Goal: Transaction & Acquisition: Book appointment/travel/reservation

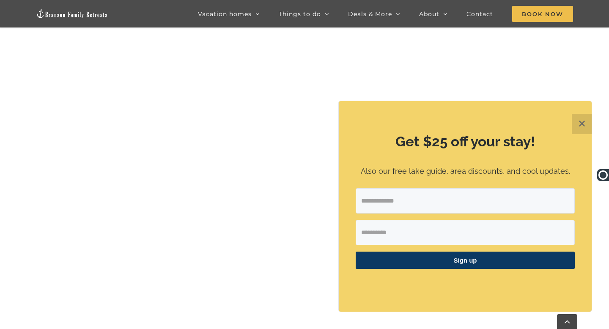
scroll to position [553, 0]
click at [587, 123] on button "✕" at bounding box center [582, 124] width 20 height 20
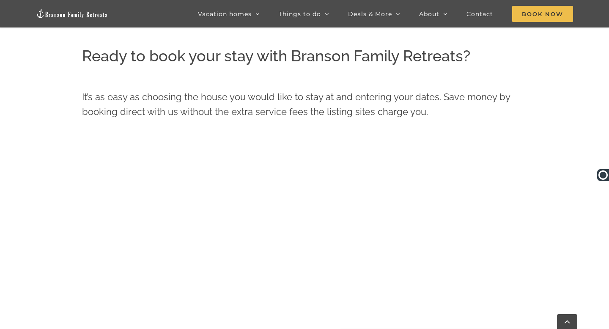
scroll to position [348, 0]
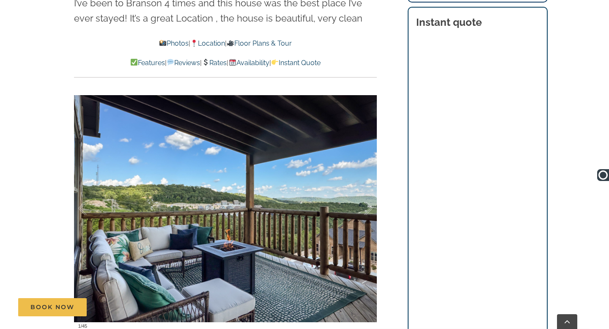
scroll to position [566, 0]
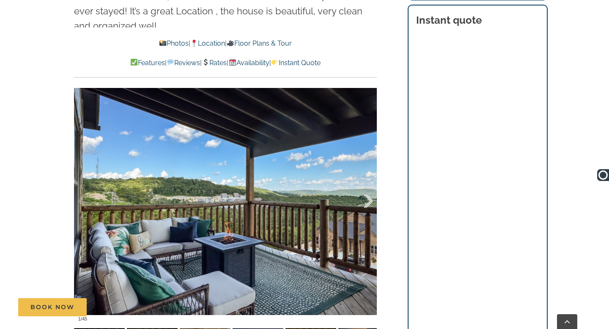
click at [368, 185] on div at bounding box center [359, 201] width 26 height 52
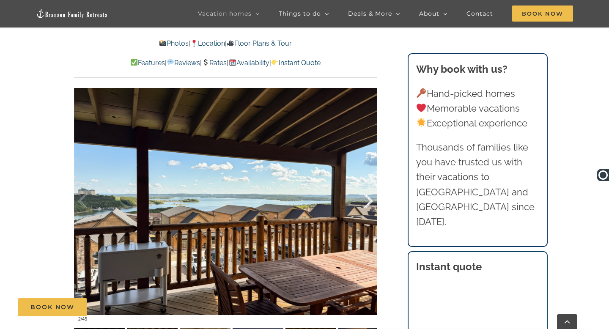
click at [368, 185] on div at bounding box center [359, 201] width 26 height 52
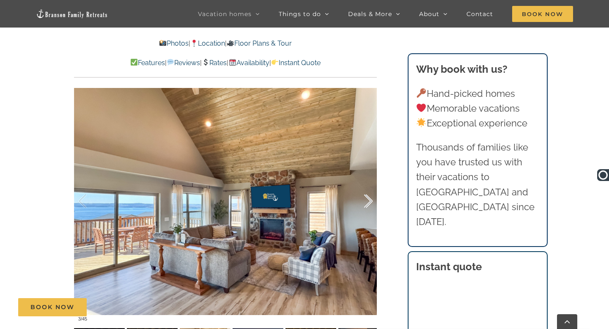
click at [368, 185] on div at bounding box center [359, 201] width 26 height 52
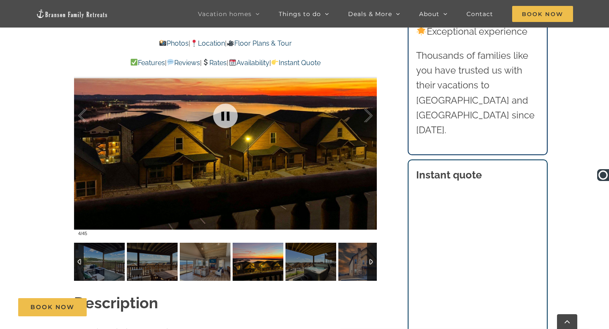
scroll to position [671, 0]
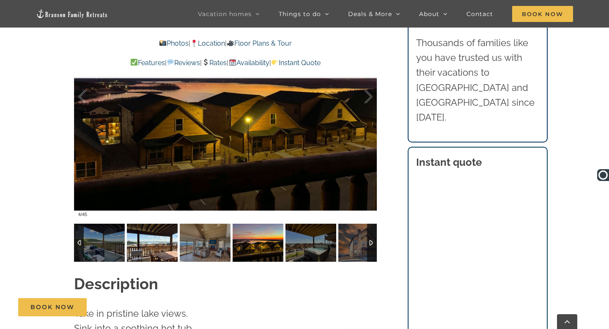
click at [144, 237] on img at bounding box center [152, 243] width 51 height 38
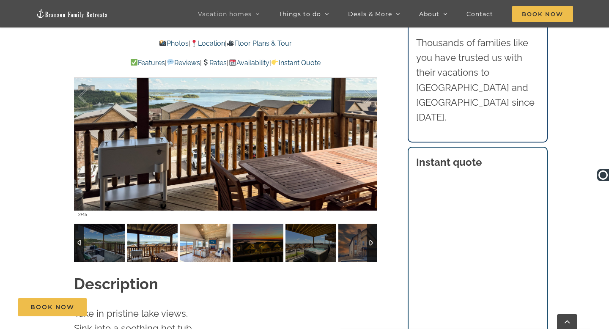
click at [204, 231] on img at bounding box center [205, 243] width 51 height 38
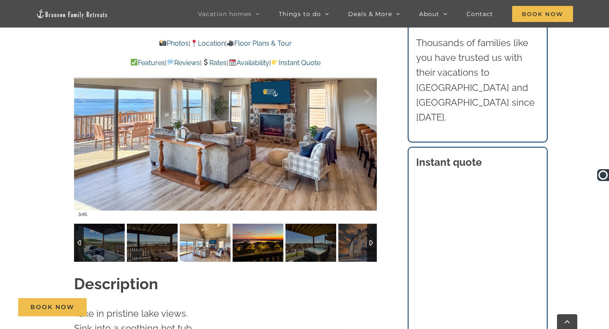
click at [250, 224] on img at bounding box center [258, 243] width 51 height 38
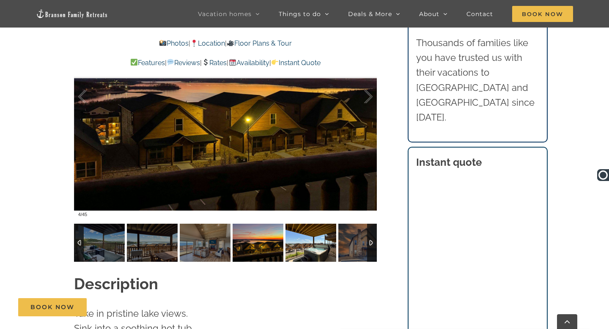
click at [301, 228] on img at bounding box center [310, 243] width 51 height 38
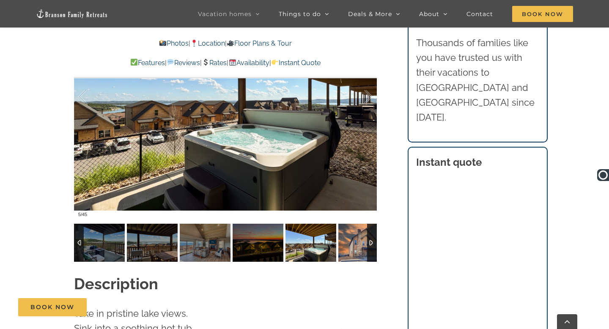
click at [362, 230] on img at bounding box center [363, 243] width 51 height 38
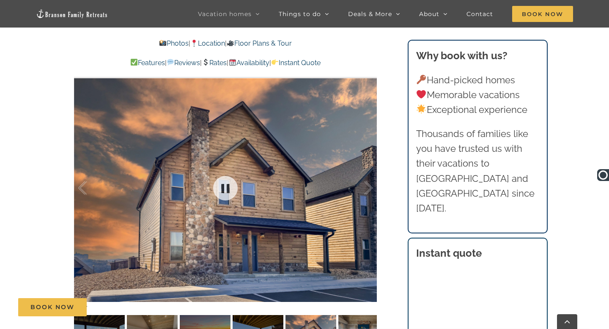
scroll to position [580, 0]
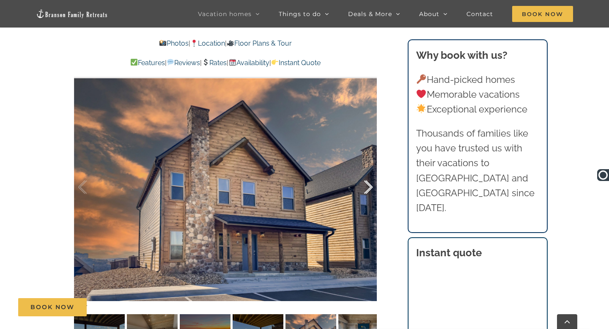
click at [367, 176] on div at bounding box center [359, 187] width 26 height 52
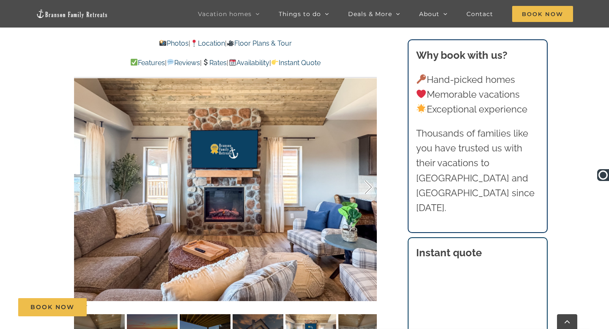
click at [367, 176] on div at bounding box center [359, 187] width 26 height 52
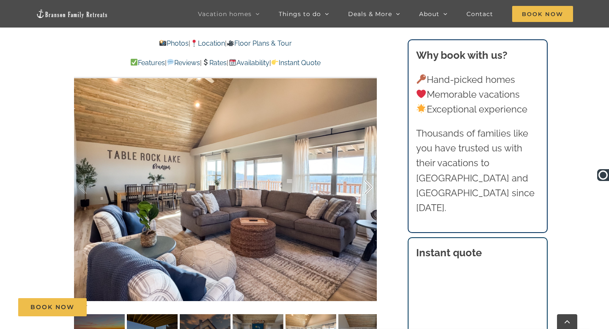
click at [367, 176] on div at bounding box center [359, 187] width 26 height 52
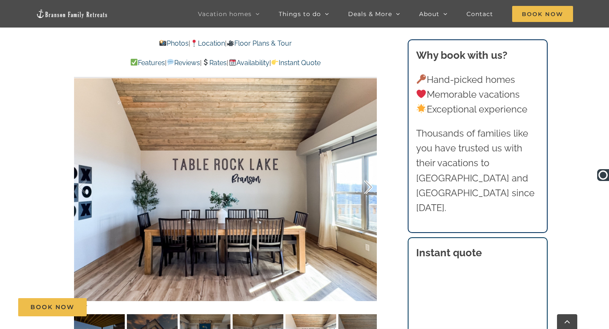
click at [367, 176] on div at bounding box center [359, 187] width 26 height 52
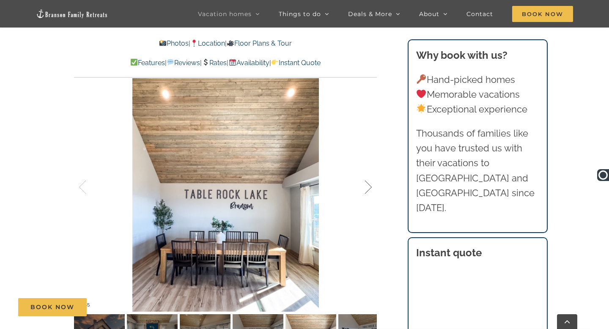
click at [367, 176] on div at bounding box center [359, 187] width 26 height 52
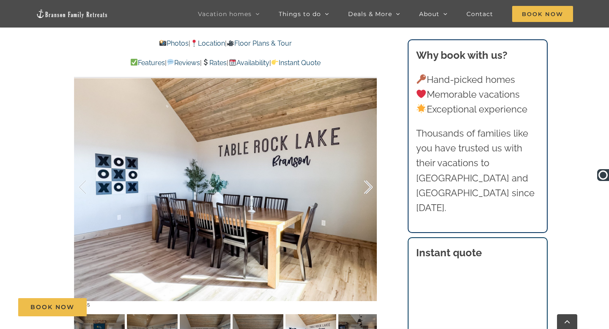
click at [367, 176] on div at bounding box center [359, 187] width 26 height 52
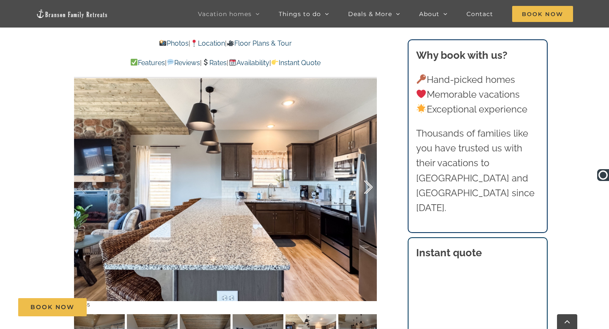
click at [367, 176] on div at bounding box center [359, 187] width 26 height 52
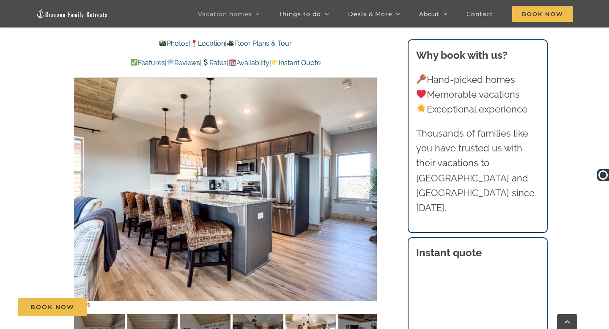
click at [367, 176] on div at bounding box center [359, 187] width 26 height 52
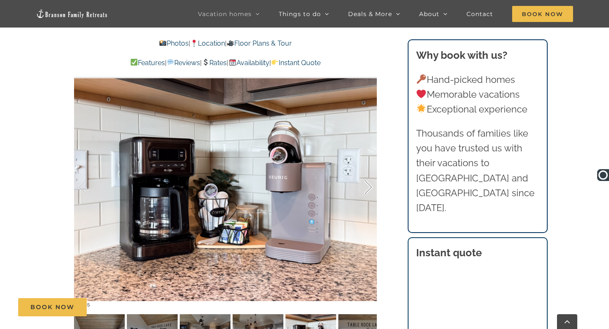
click at [367, 176] on div at bounding box center [359, 187] width 26 height 52
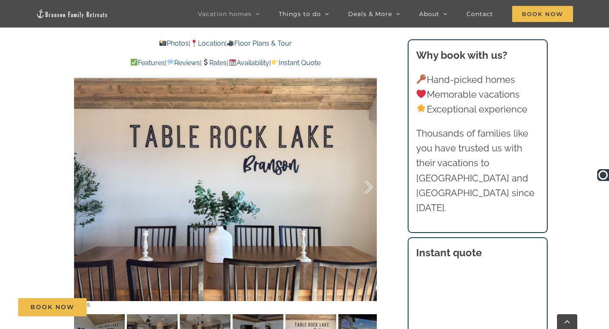
click at [367, 176] on div at bounding box center [359, 187] width 26 height 52
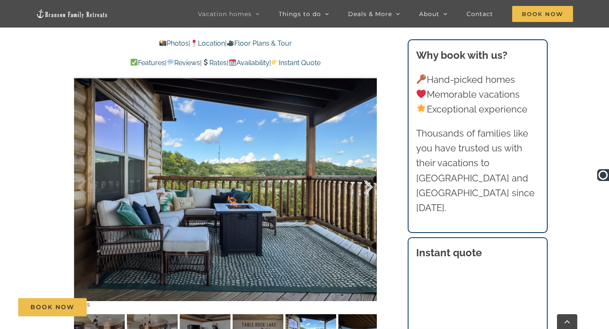
click at [367, 176] on div at bounding box center [359, 187] width 26 height 52
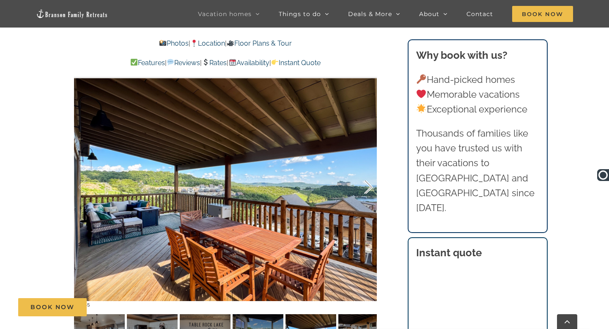
click at [367, 176] on div at bounding box center [359, 187] width 26 height 52
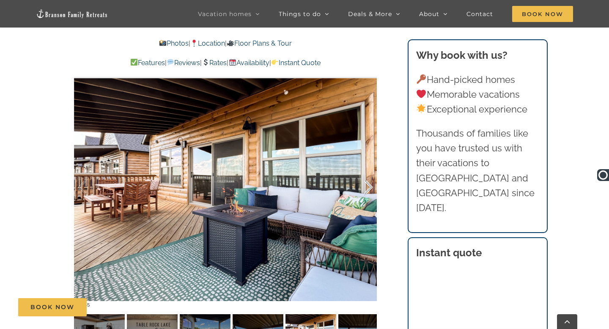
click at [367, 176] on div at bounding box center [359, 187] width 26 height 52
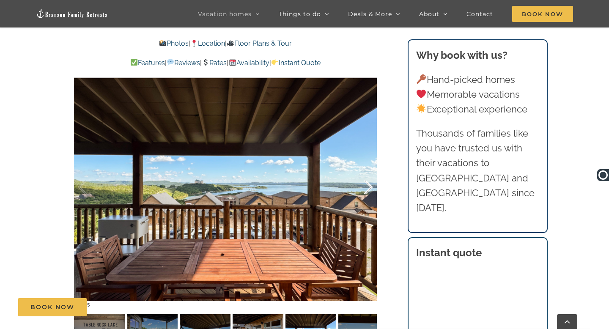
click at [367, 176] on div at bounding box center [359, 187] width 26 height 52
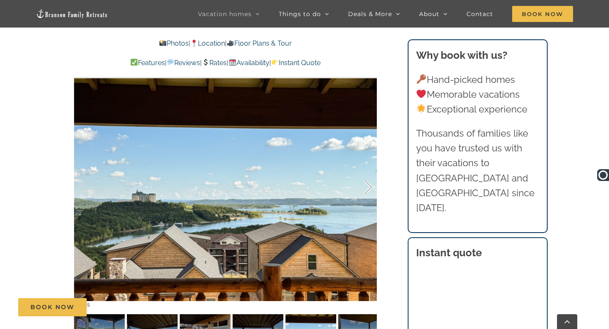
click at [367, 176] on div at bounding box center [359, 187] width 26 height 52
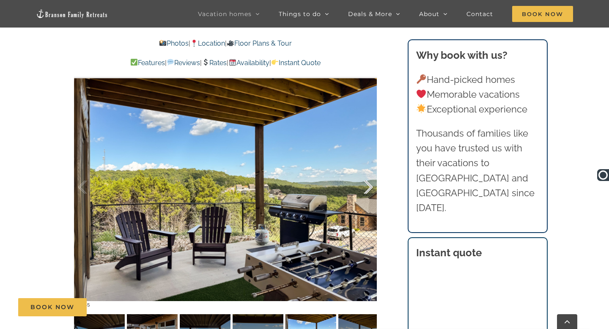
click at [367, 176] on div at bounding box center [359, 187] width 26 height 52
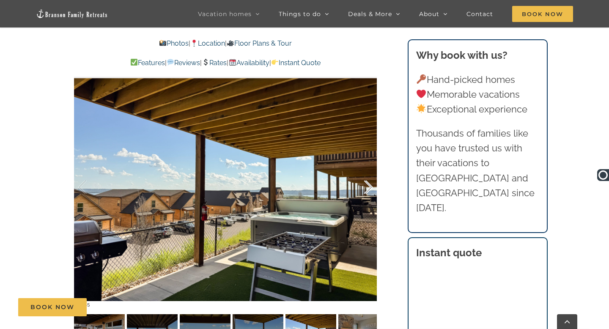
click at [367, 176] on div at bounding box center [359, 187] width 26 height 52
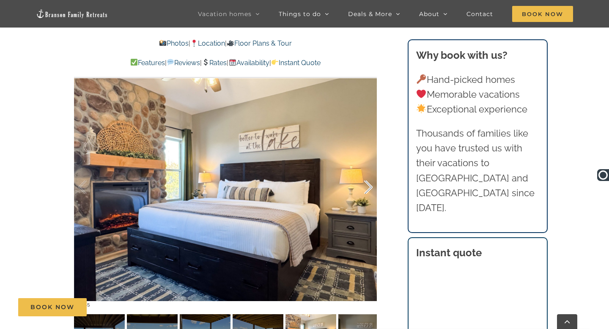
click at [367, 176] on div at bounding box center [359, 187] width 26 height 52
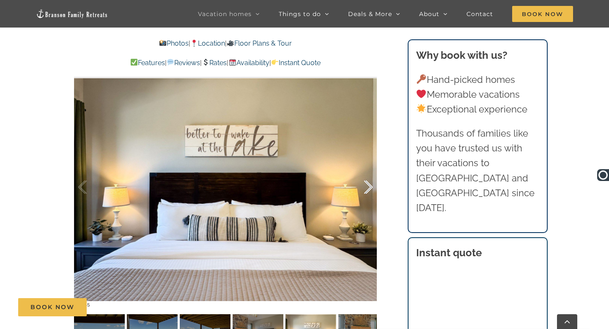
click at [367, 176] on div at bounding box center [359, 187] width 26 height 52
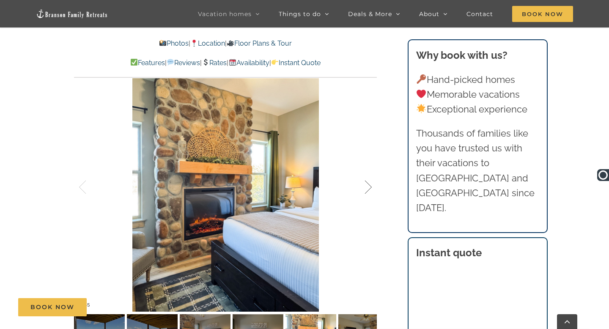
click at [367, 176] on div at bounding box center [359, 187] width 26 height 52
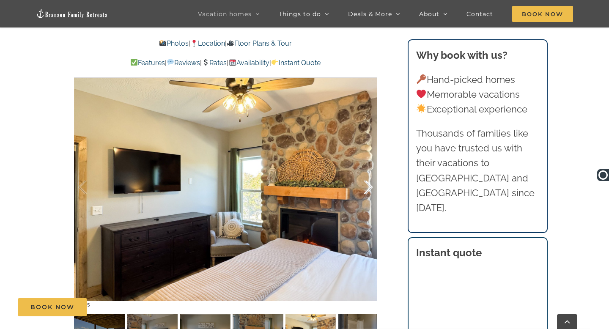
click at [367, 176] on div at bounding box center [359, 187] width 26 height 52
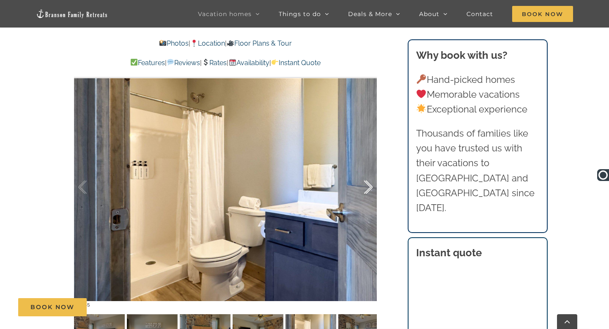
click at [367, 176] on div at bounding box center [359, 187] width 26 height 52
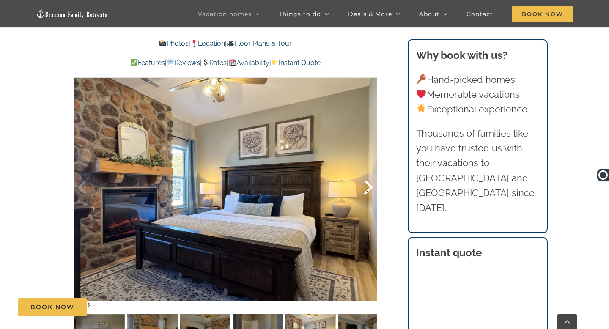
click at [367, 176] on div at bounding box center [359, 187] width 26 height 52
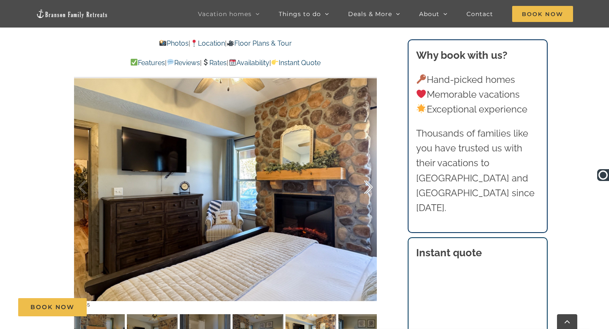
click at [367, 176] on div at bounding box center [359, 187] width 26 height 52
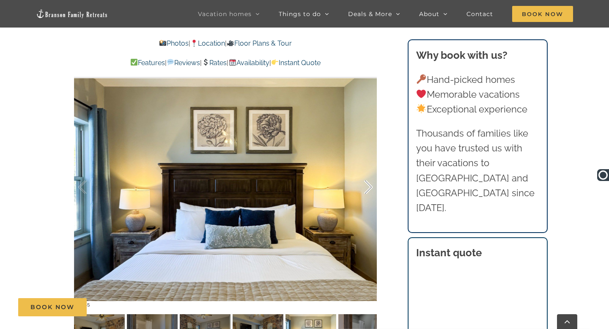
click at [367, 176] on div at bounding box center [359, 187] width 26 height 52
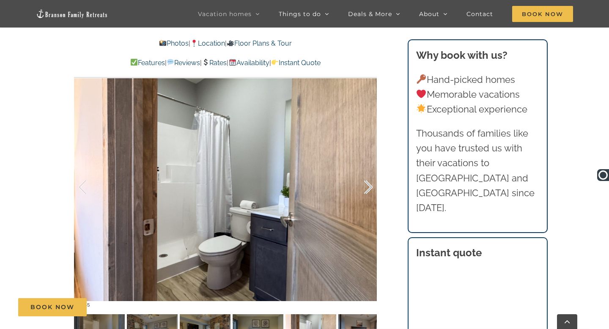
click at [367, 176] on div at bounding box center [359, 187] width 26 height 52
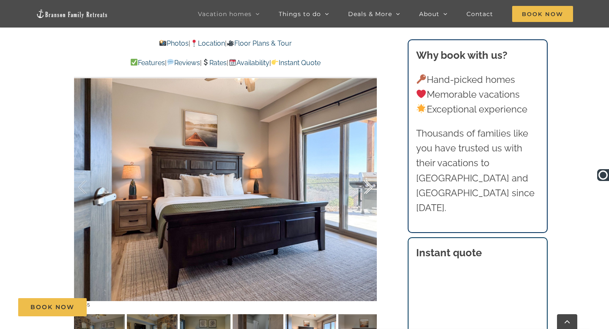
click at [367, 176] on div at bounding box center [359, 187] width 26 height 52
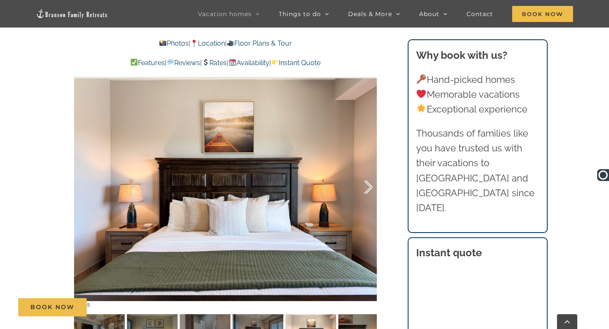
click at [367, 176] on div at bounding box center [359, 187] width 26 height 52
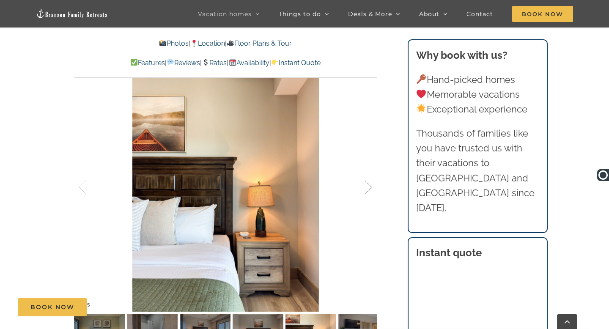
click at [367, 176] on div at bounding box center [359, 187] width 26 height 52
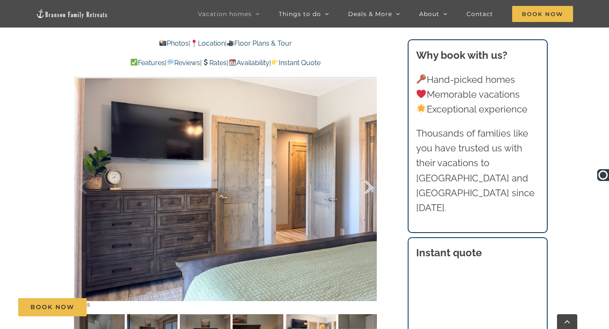
click at [367, 176] on div at bounding box center [359, 187] width 26 height 52
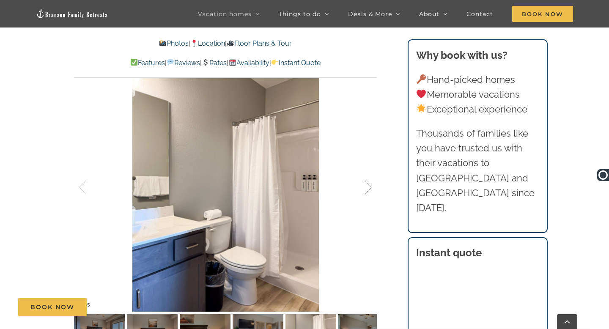
click at [367, 176] on div at bounding box center [359, 187] width 26 height 52
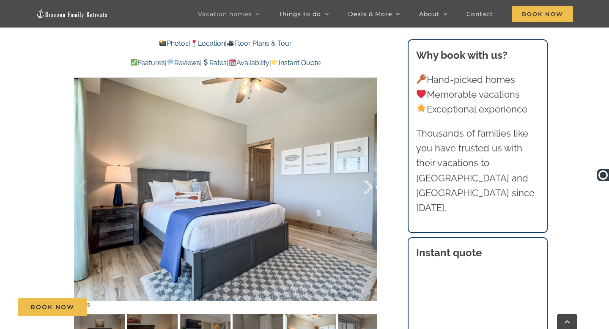
click at [367, 176] on div at bounding box center [359, 187] width 26 height 52
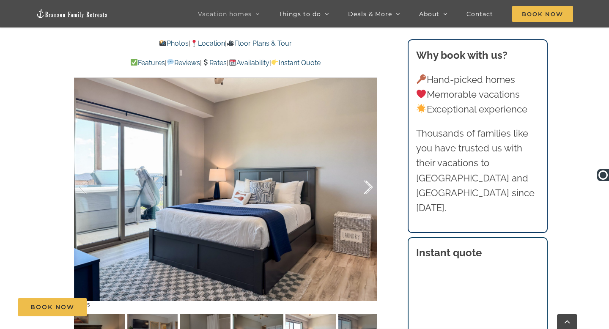
click at [367, 176] on div at bounding box center [359, 187] width 26 height 52
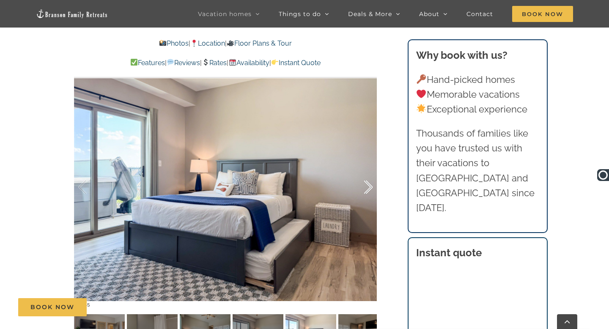
click at [367, 176] on div at bounding box center [359, 187] width 26 height 52
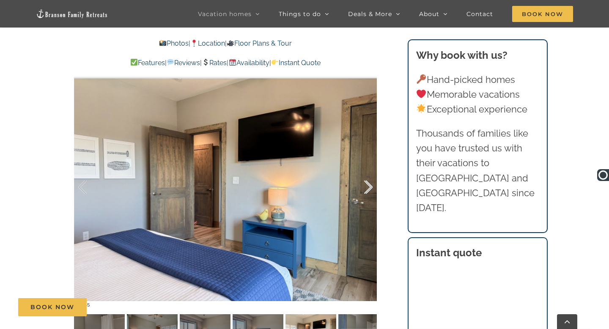
click at [367, 176] on div at bounding box center [359, 187] width 26 height 52
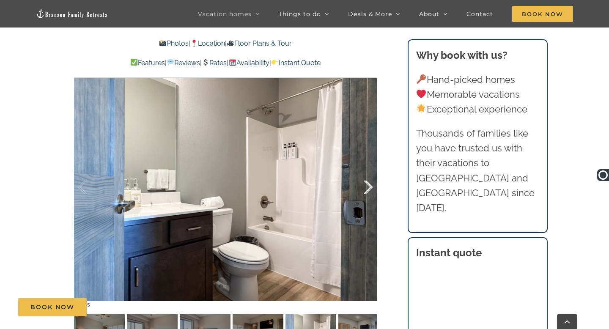
click at [367, 176] on div at bounding box center [359, 187] width 26 height 52
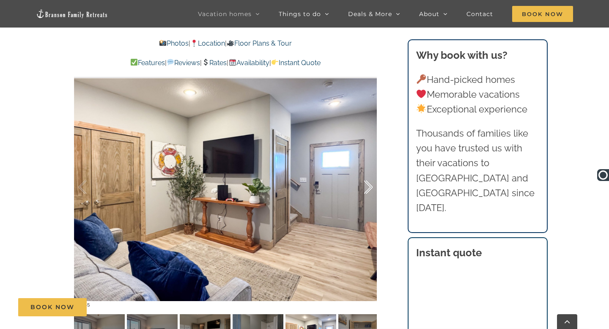
click at [367, 176] on div at bounding box center [359, 187] width 26 height 52
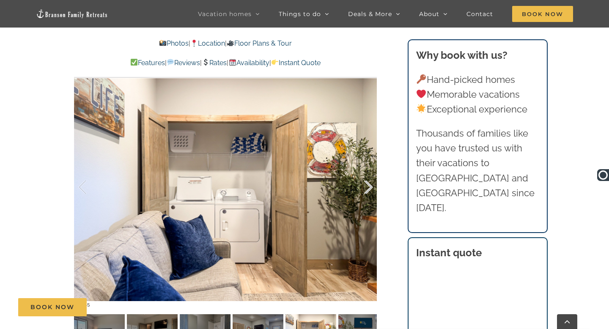
click at [367, 176] on div at bounding box center [359, 187] width 26 height 52
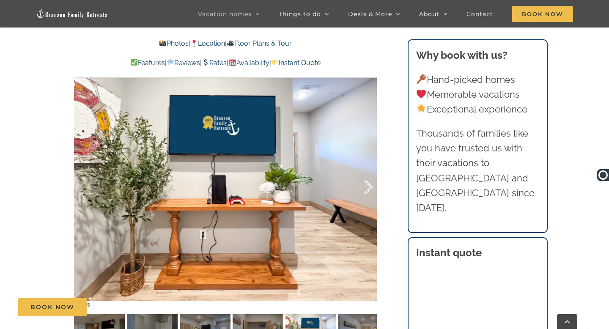
click at [367, 176] on div at bounding box center [359, 187] width 26 height 52
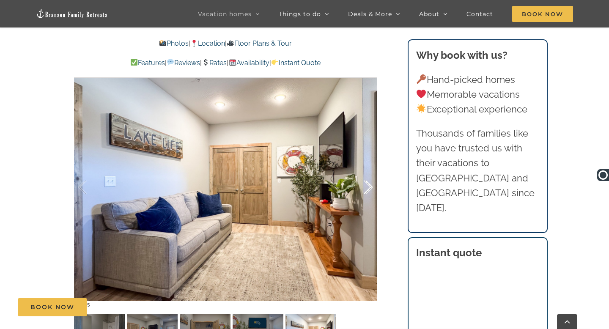
click at [367, 176] on div at bounding box center [359, 187] width 26 height 52
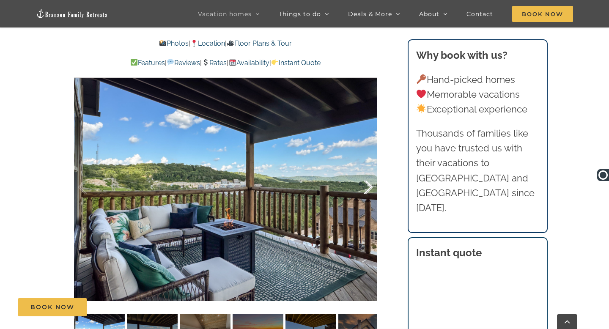
click at [367, 176] on div at bounding box center [359, 187] width 26 height 52
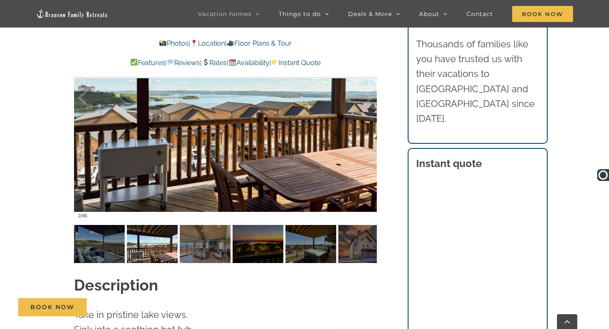
scroll to position [690, 0]
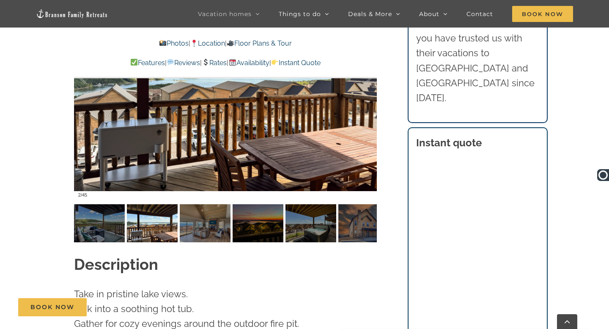
click at [203, 46] on link "Location" at bounding box center [207, 43] width 35 height 8
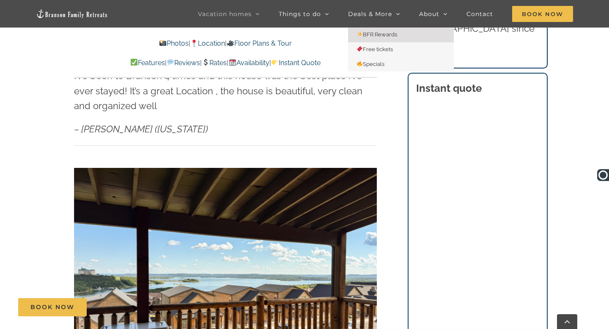
scroll to position [566, 0]
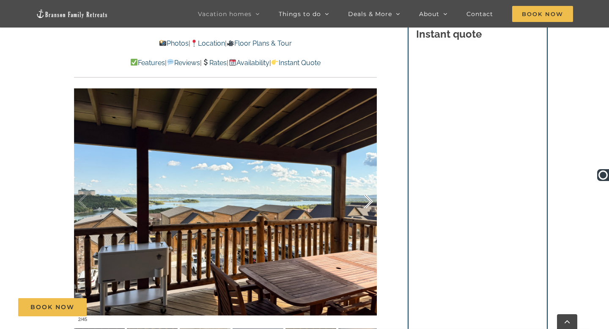
click at [365, 188] on div at bounding box center [359, 202] width 26 height 52
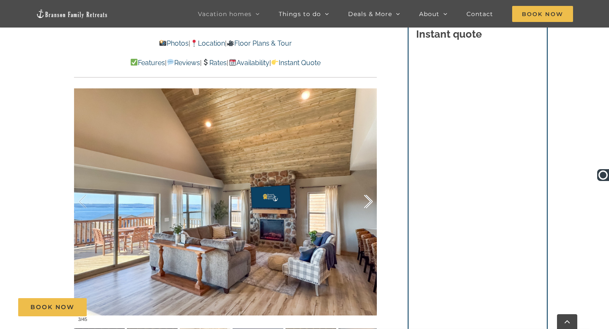
click at [365, 188] on div at bounding box center [359, 202] width 26 height 52
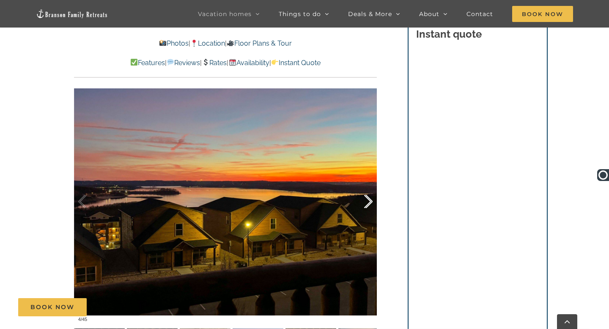
click at [365, 188] on div at bounding box center [359, 202] width 26 height 52
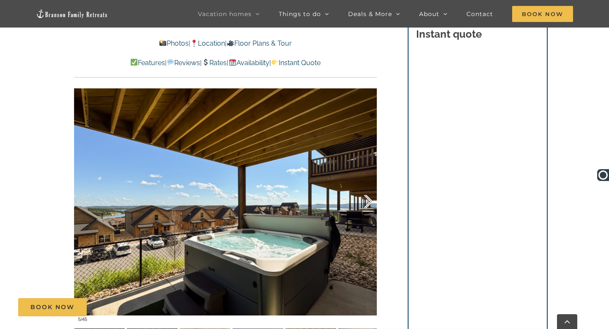
click at [365, 188] on div at bounding box center [359, 202] width 26 height 52
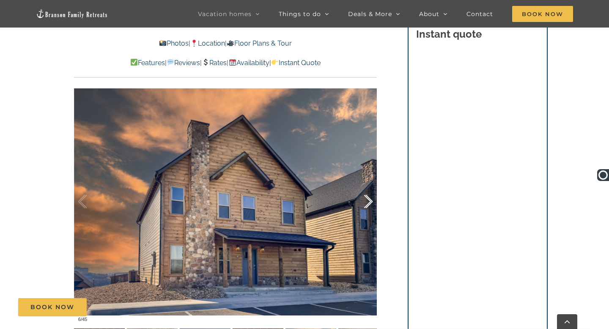
click at [365, 188] on div at bounding box center [359, 202] width 26 height 52
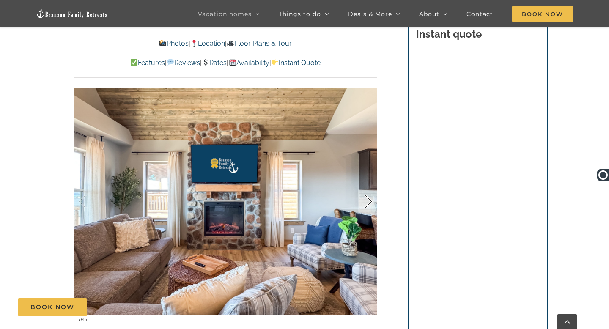
click at [365, 188] on div at bounding box center [359, 202] width 26 height 52
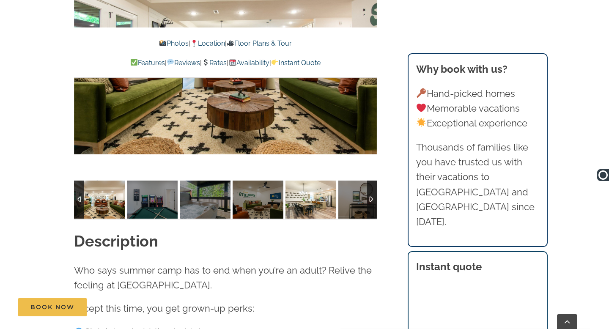
scroll to position [742, 0]
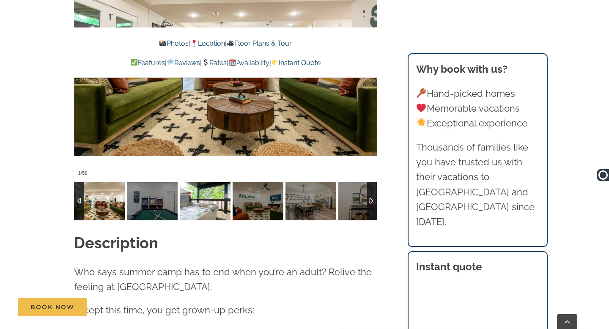
click at [199, 188] on img at bounding box center [205, 201] width 51 height 38
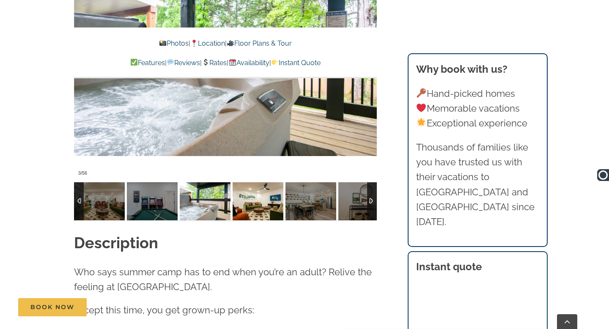
click at [237, 192] on img at bounding box center [258, 201] width 51 height 38
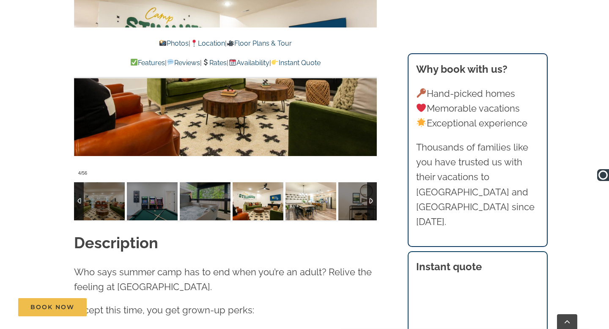
click at [300, 187] on img at bounding box center [310, 201] width 51 height 38
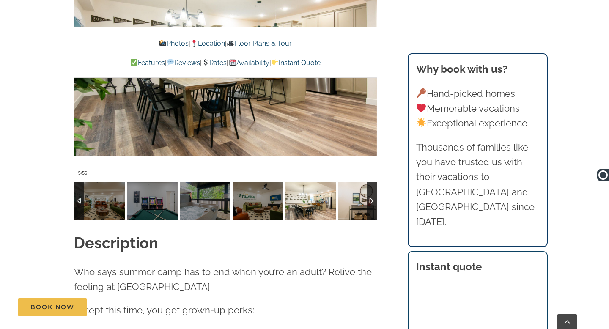
click at [359, 187] on img at bounding box center [363, 201] width 51 height 38
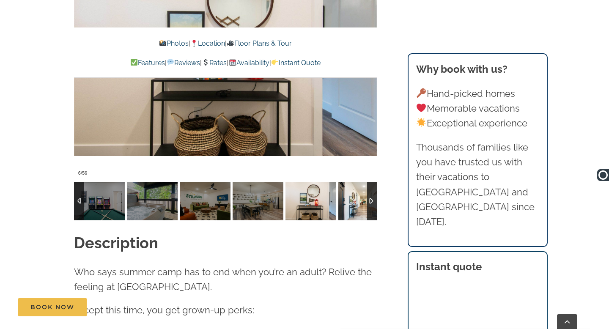
click at [359, 187] on img at bounding box center [363, 201] width 51 height 38
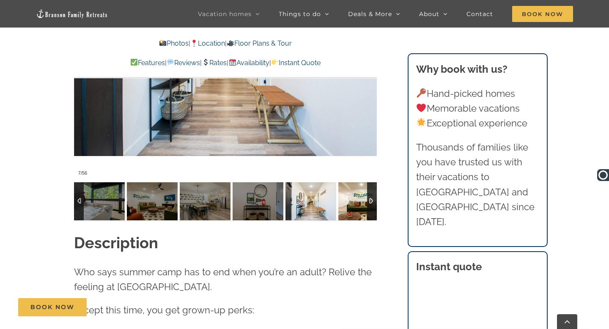
click at [359, 187] on img at bounding box center [363, 201] width 51 height 38
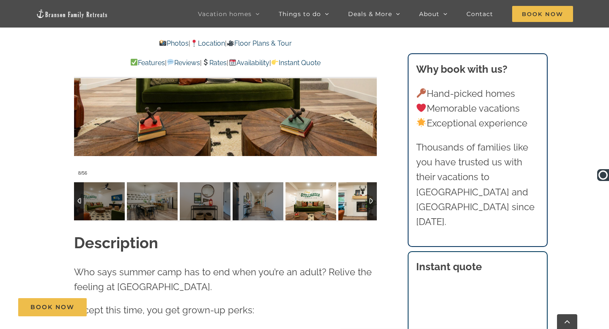
click at [359, 187] on img at bounding box center [363, 201] width 51 height 38
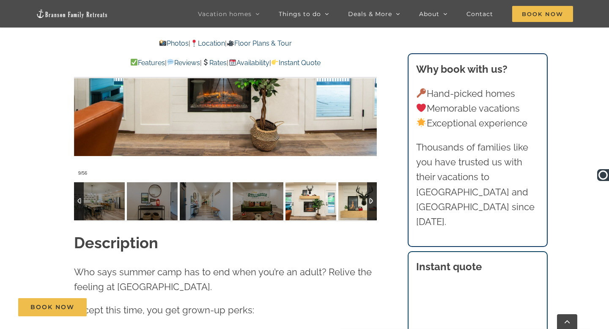
click at [359, 187] on img at bounding box center [363, 201] width 51 height 38
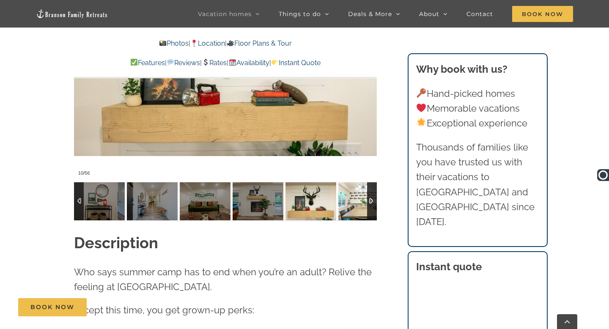
click at [359, 187] on img at bounding box center [363, 201] width 51 height 38
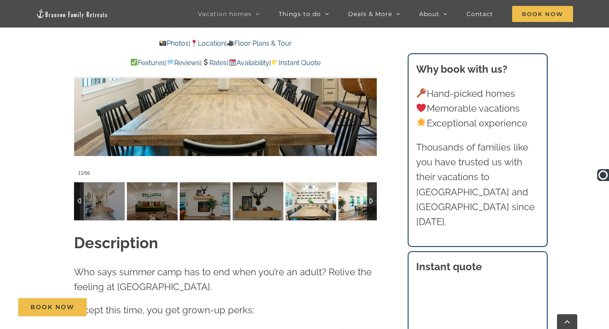
click at [359, 187] on img at bounding box center [363, 201] width 51 height 38
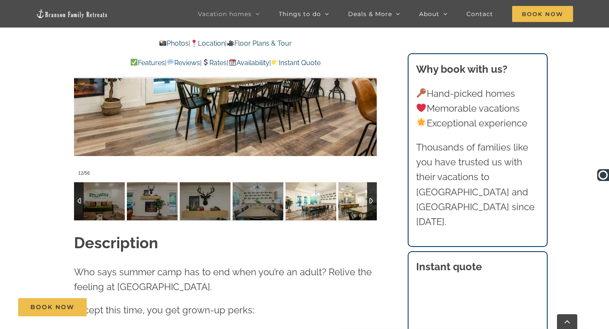
click at [359, 187] on img at bounding box center [363, 201] width 51 height 38
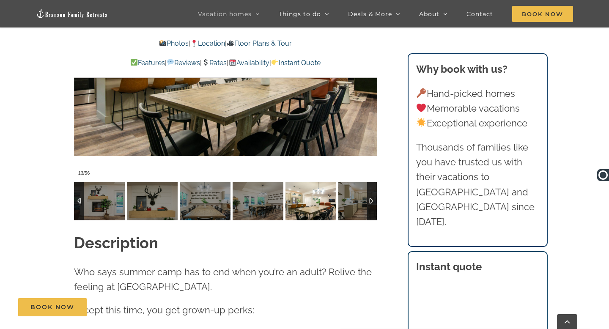
click at [359, 187] on img at bounding box center [363, 201] width 51 height 38
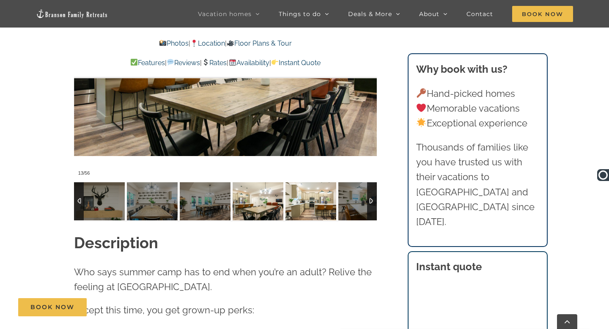
click at [336, 187] on img at bounding box center [310, 201] width 51 height 38
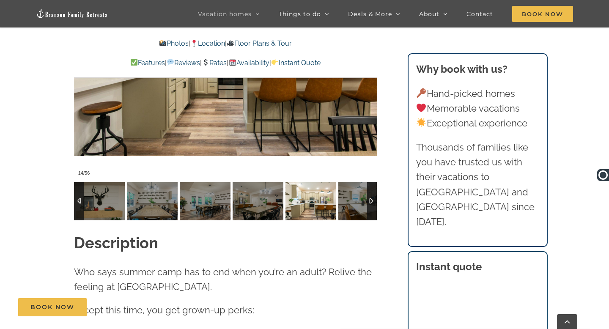
click at [374, 187] on div at bounding box center [372, 201] width 10 height 38
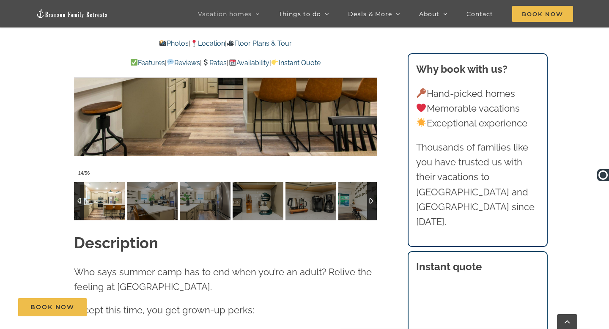
click at [374, 187] on div at bounding box center [372, 201] width 10 height 38
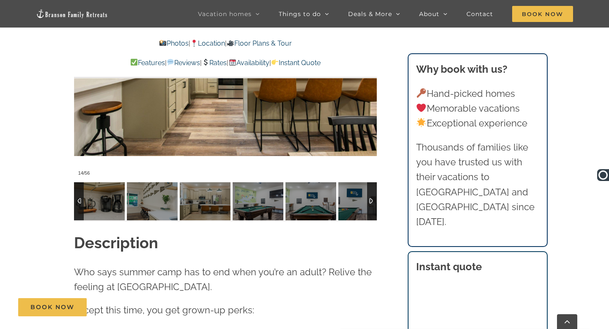
click at [374, 187] on div at bounding box center [372, 201] width 10 height 38
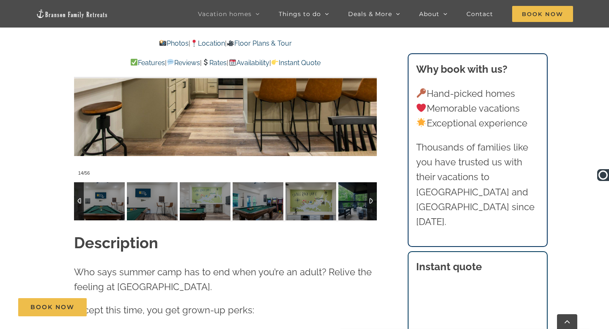
click at [374, 187] on div at bounding box center [372, 201] width 10 height 38
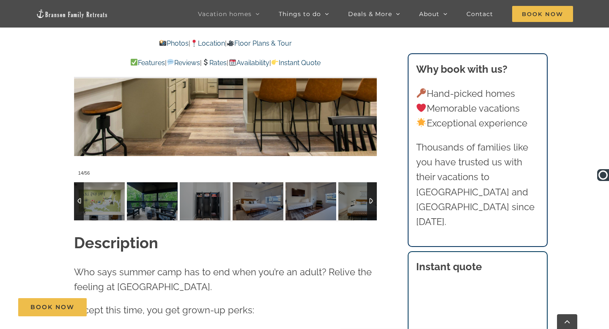
click at [374, 187] on div at bounding box center [372, 201] width 10 height 38
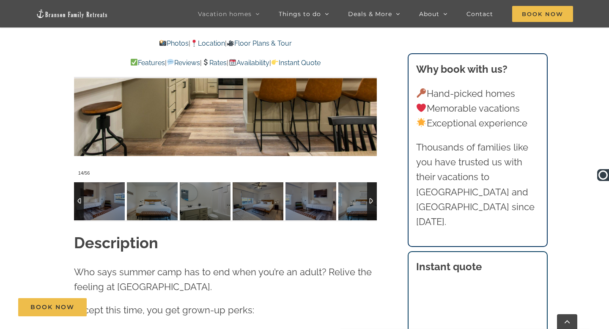
click at [374, 187] on div at bounding box center [372, 201] width 10 height 38
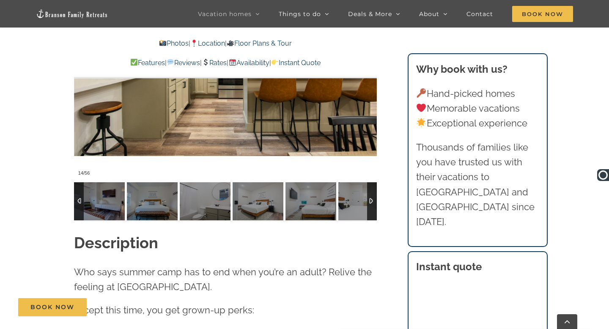
click at [374, 187] on div at bounding box center [372, 201] width 10 height 38
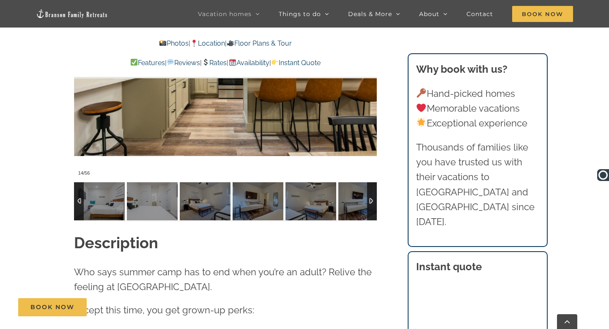
click at [374, 187] on div at bounding box center [372, 201] width 10 height 38
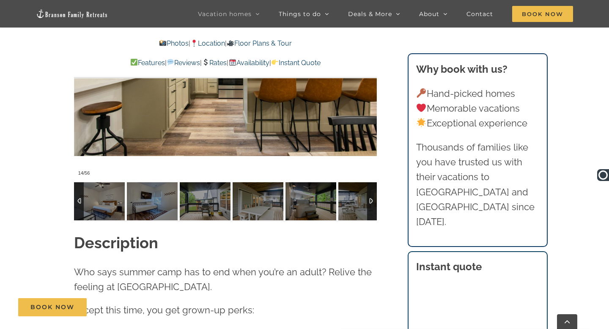
click at [374, 187] on div at bounding box center [372, 201] width 10 height 38
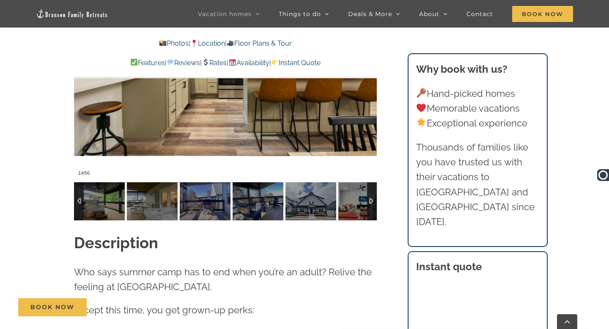
click at [374, 187] on div at bounding box center [372, 201] width 10 height 38
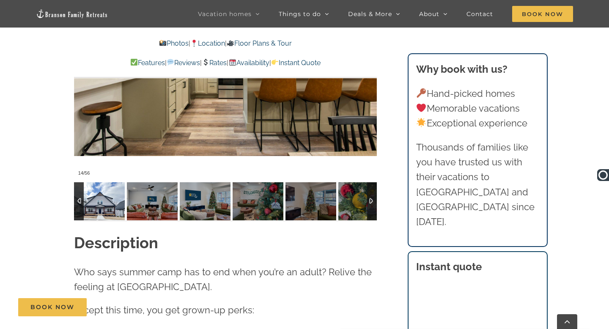
click at [107, 187] on img at bounding box center [99, 201] width 51 height 38
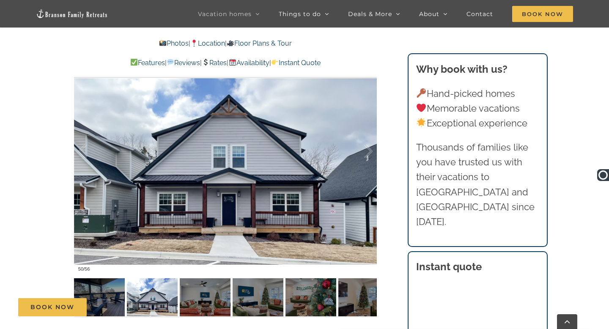
scroll to position [648, 0]
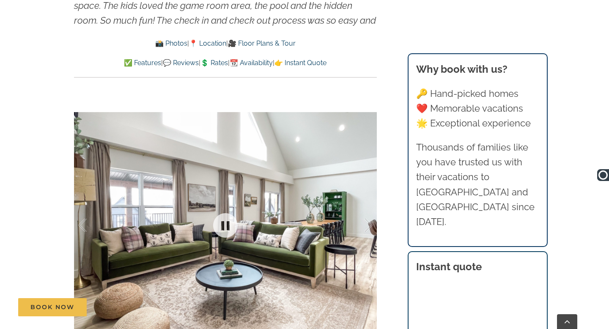
click at [365, 158] on div at bounding box center [225, 225] width 303 height 249
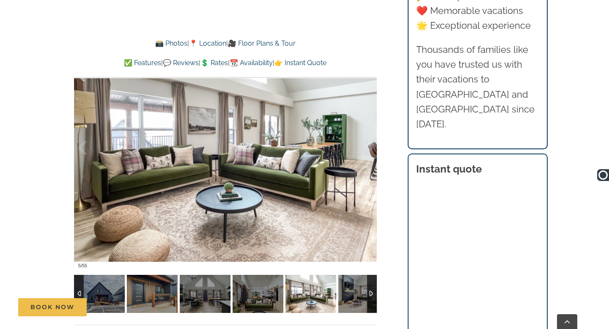
scroll to position [677, 0]
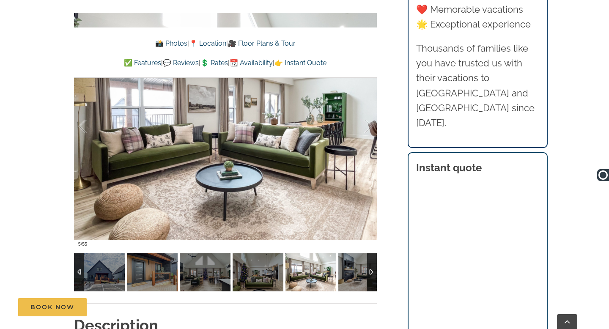
click at [373, 253] on div at bounding box center [372, 272] width 10 height 38
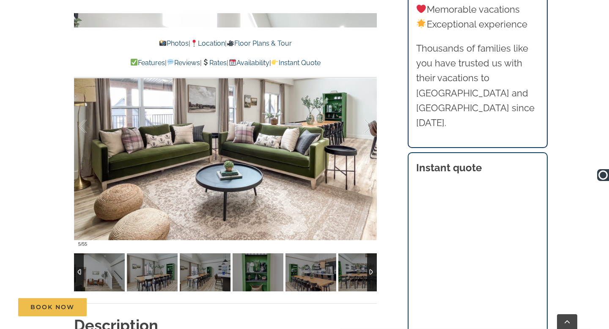
scroll to position [691, 0]
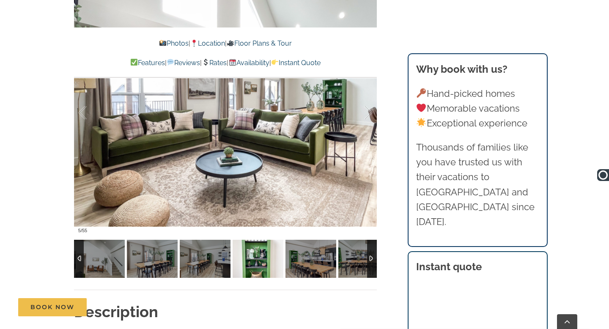
click at [255, 260] on img at bounding box center [258, 259] width 51 height 38
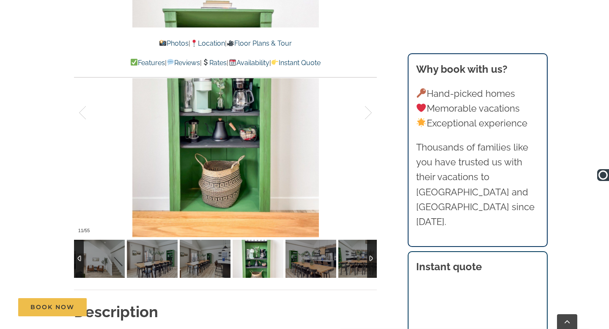
click at [373, 263] on div at bounding box center [372, 259] width 10 height 38
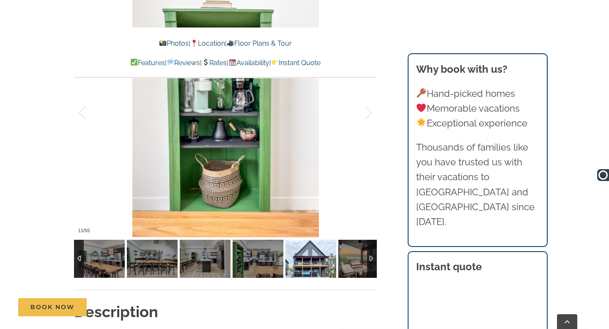
click at [308, 266] on img at bounding box center [310, 259] width 51 height 38
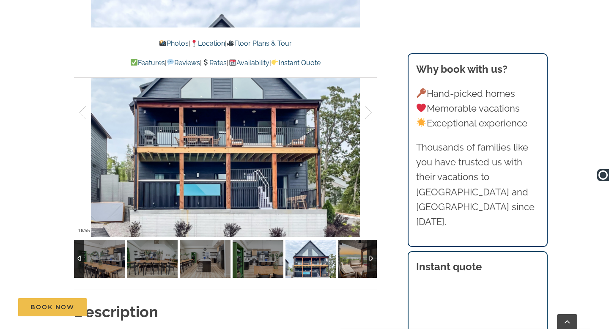
click at [354, 261] on img at bounding box center [363, 259] width 51 height 38
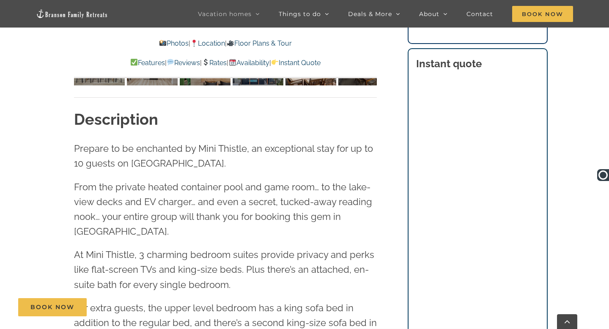
scroll to position [895, 0]
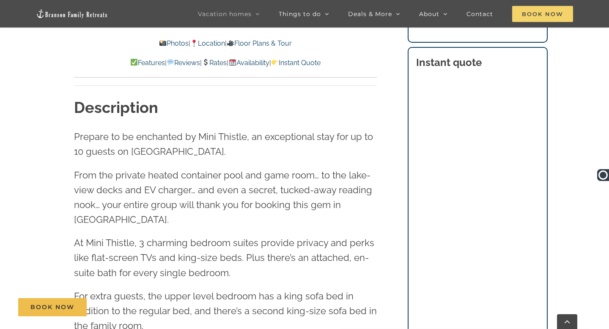
click at [547, 15] on span "Book Now" at bounding box center [542, 14] width 61 height 16
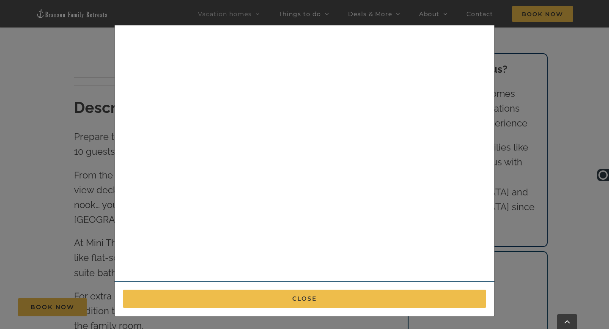
scroll to position [0, 0]
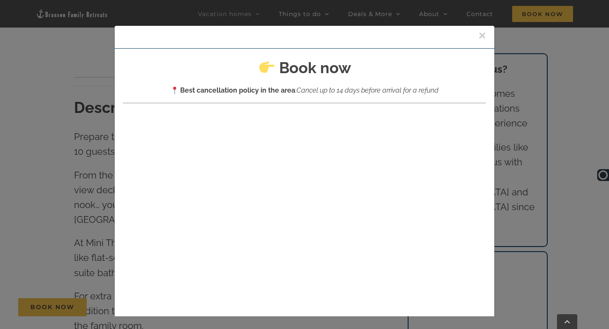
click at [485, 35] on button "×" at bounding box center [482, 35] width 8 height 13
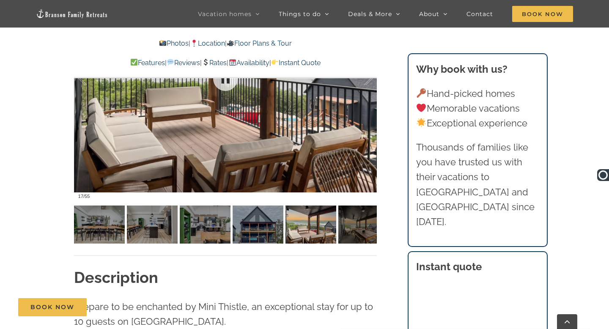
scroll to position [724, 0]
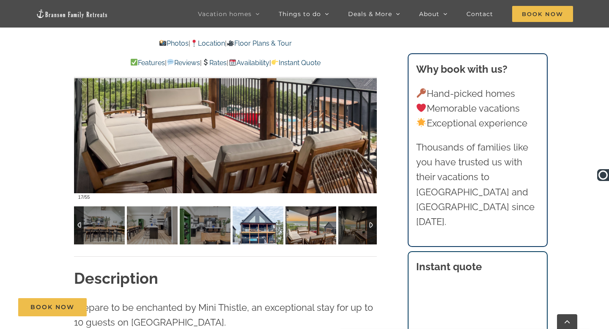
click at [254, 235] on img at bounding box center [258, 225] width 51 height 38
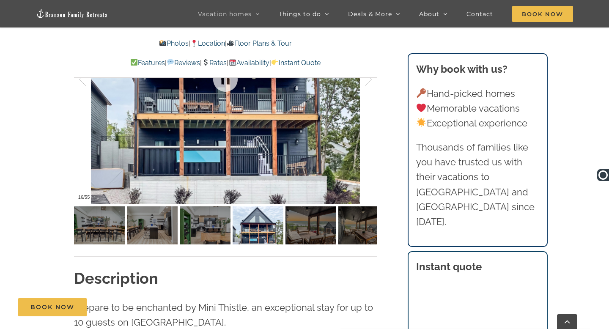
click at [248, 169] on div at bounding box center [225, 79] width 303 height 249
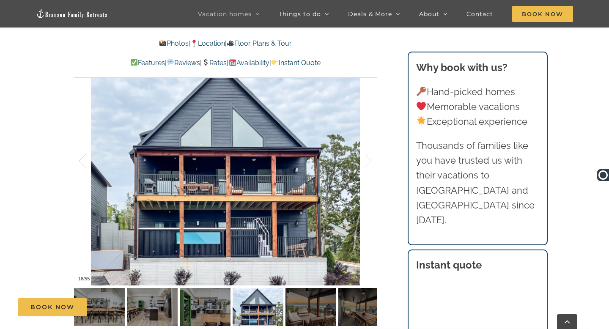
scroll to position [644, 0]
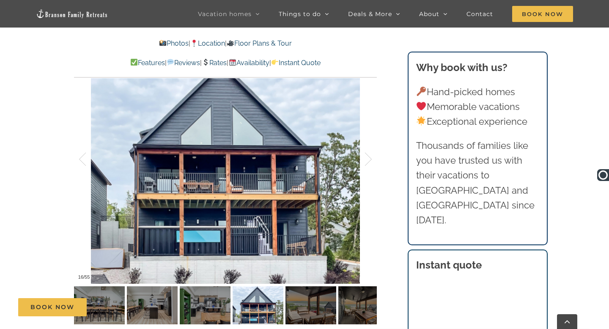
click at [300, 304] on div "Book Now" at bounding box center [311, 307] width 586 height 18
click at [305, 304] on div "Book Now" at bounding box center [311, 307] width 586 height 18
click at [310, 307] on div "Book Now" at bounding box center [311, 307] width 586 height 18
click at [365, 153] on div at bounding box center [359, 159] width 26 height 52
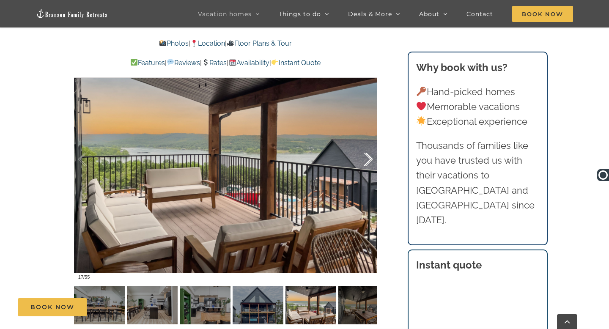
click at [365, 153] on div at bounding box center [359, 159] width 26 height 52
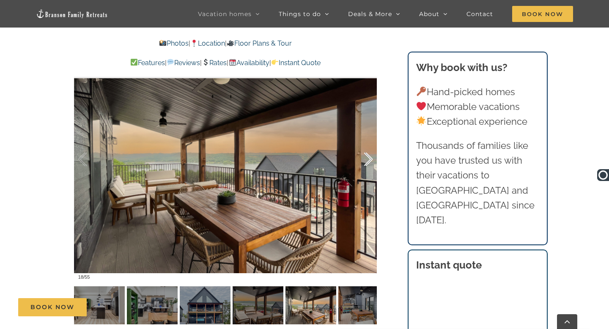
click at [365, 153] on div at bounding box center [359, 159] width 26 height 52
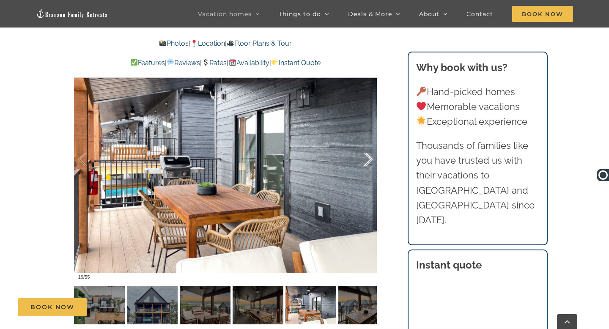
click at [365, 153] on div at bounding box center [359, 159] width 26 height 52
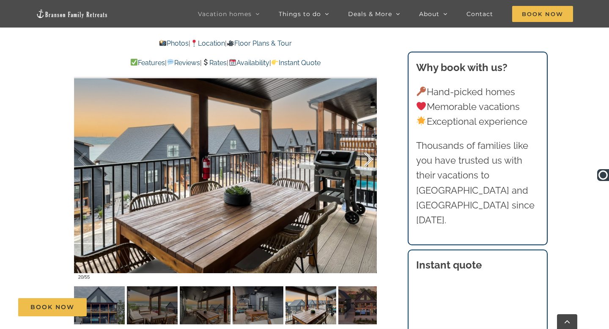
click at [365, 153] on div at bounding box center [359, 159] width 26 height 52
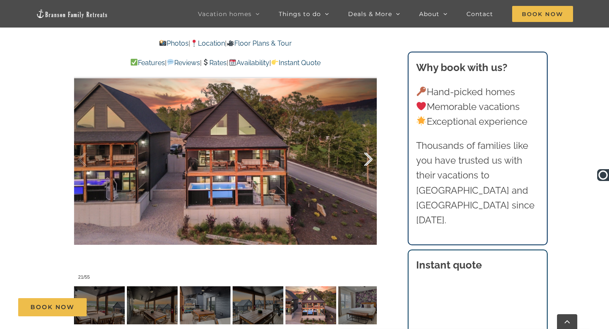
click at [365, 153] on div at bounding box center [359, 159] width 26 height 52
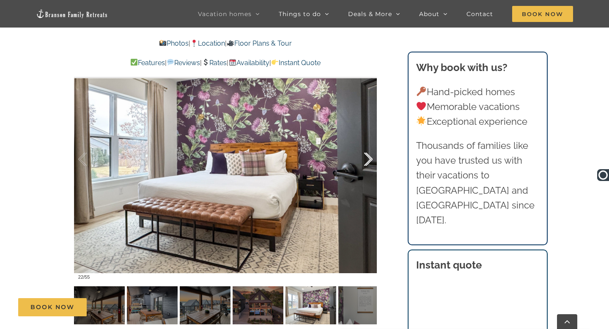
click at [365, 153] on div at bounding box center [359, 159] width 26 height 52
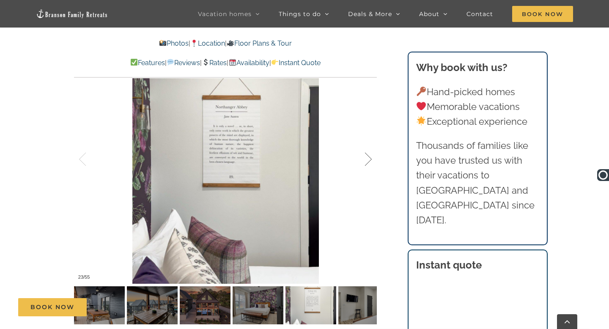
click at [365, 153] on div at bounding box center [359, 159] width 26 height 52
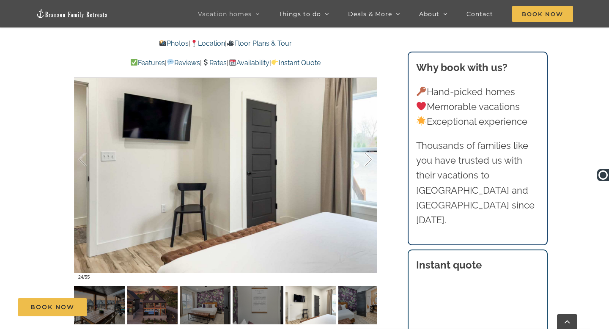
click at [365, 153] on div at bounding box center [359, 159] width 26 height 52
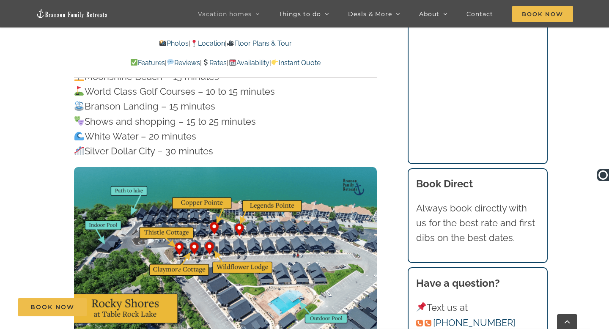
scroll to position [2826, 0]
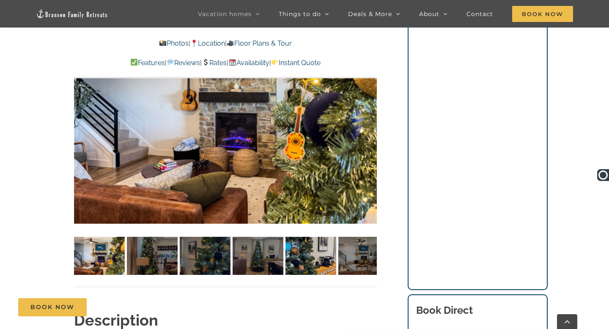
scroll to position [626, 0]
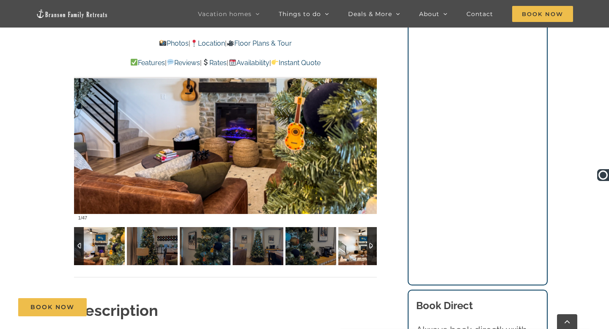
click at [350, 245] on img at bounding box center [363, 246] width 51 height 38
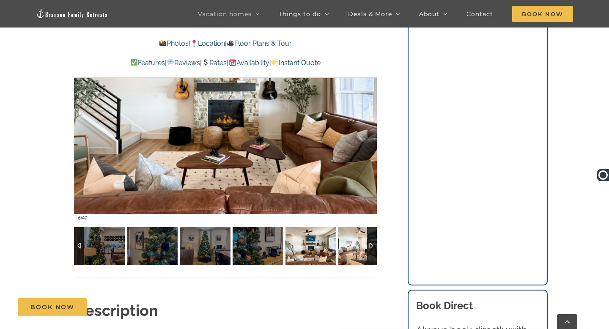
click at [350, 245] on img at bounding box center [363, 246] width 51 height 38
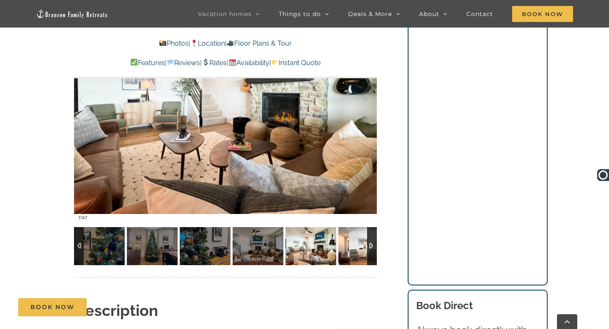
click at [350, 245] on img at bounding box center [363, 246] width 51 height 38
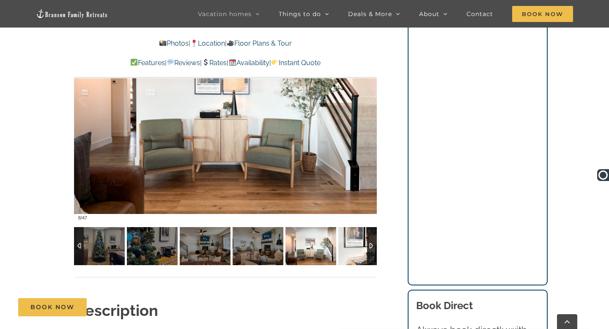
click at [350, 245] on img at bounding box center [363, 246] width 51 height 38
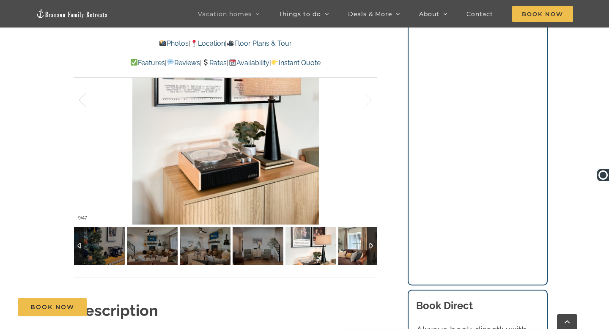
click at [350, 245] on img at bounding box center [363, 246] width 51 height 38
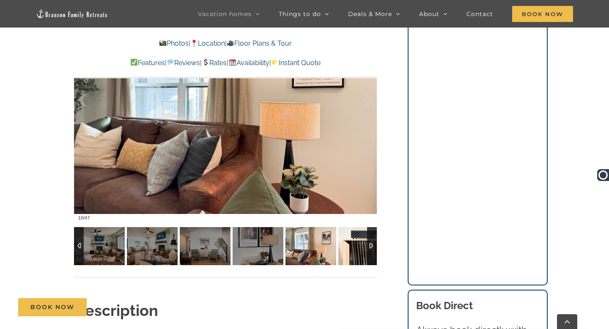
click at [350, 245] on img at bounding box center [363, 246] width 51 height 38
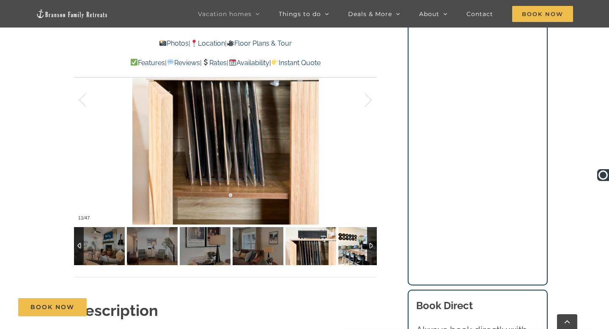
click at [350, 245] on img at bounding box center [363, 246] width 51 height 38
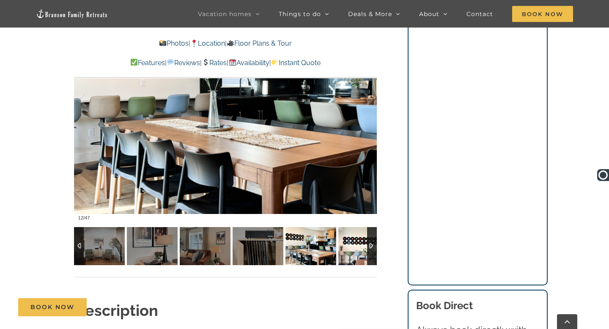
click at [350, 245] on img at bounding box center [363, 246] width 51 height 38
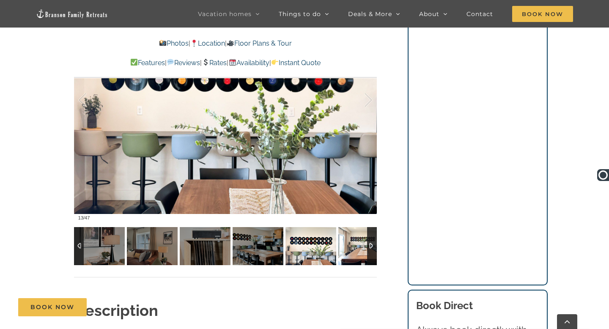
click at [350, 245] on img at bounding box center [363, 246] width 51 height 38
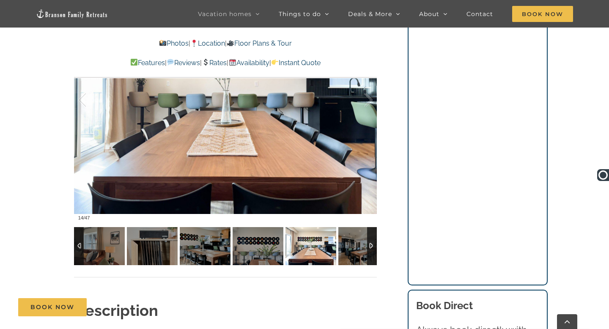
click at [350, 245] on img at bounding box center [363, 246] width 51 height 38
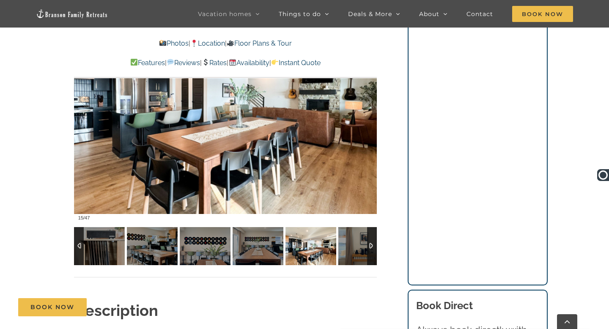
click at [350, 245] on img at bounding box center [363, 246] width 51 height 38
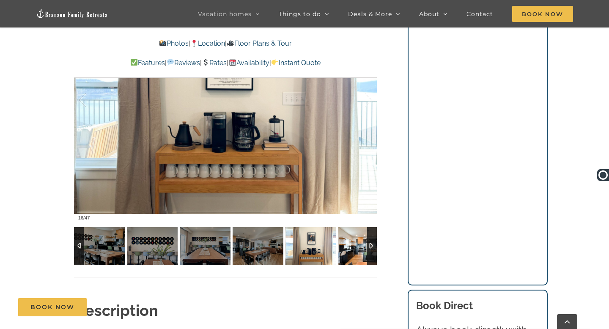
click at [350, 245] on img at bounding box center [363, 246] width 51 height 38
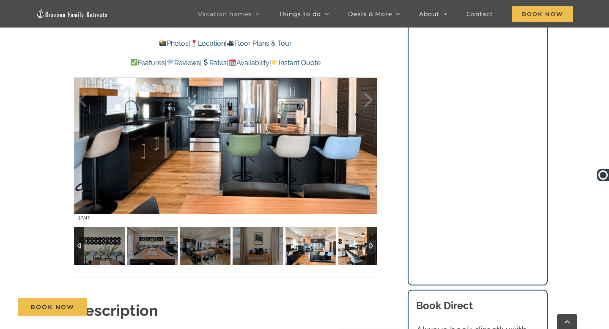
click at [350, 245] on img at bounding box center [363, 246] width 51 height 38
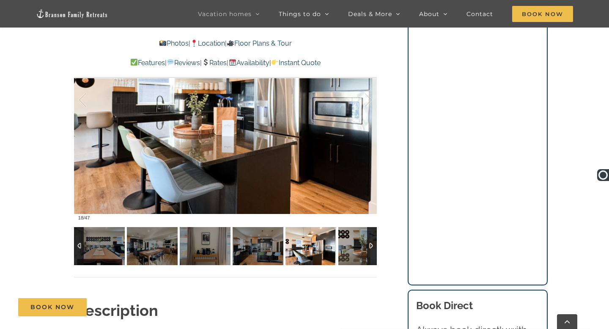
click at [350, 245] on img at bounding box center [363, 246] width 51 height 38
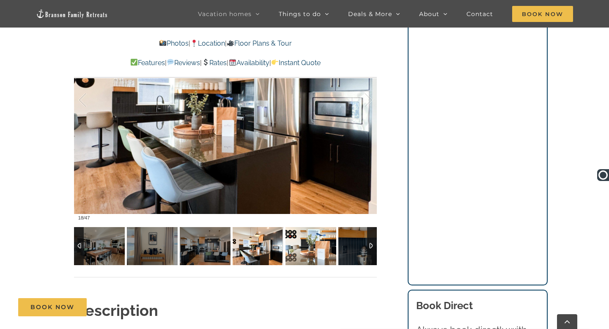
click at [336, 245] on img at bounding box center [310, 246] width 51 height 38
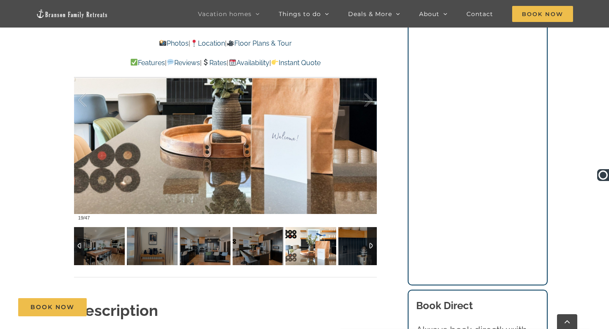
click at [350, 245] on img at bounding box center [363, 246] width 51 height 38
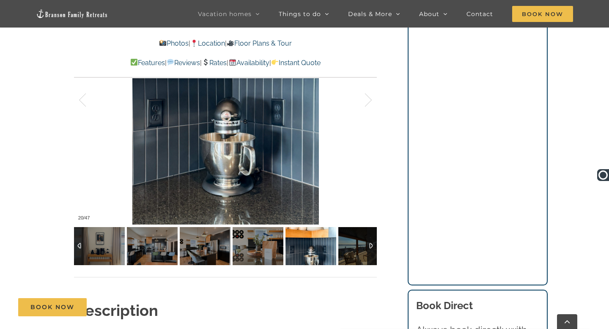
click at [336, 245] on img at bounding box center [310, 246] width 51 height 38
click at [350, 245] on div at bounding box center [523, 246] width 2485 height 38
click at [350, 245] on img at bounding box center [363, 246] width 51 height 38
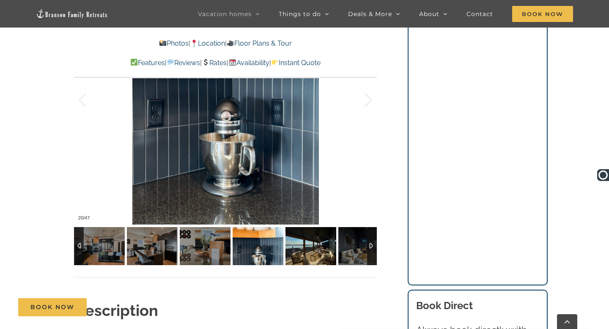
click at [336, 245] on img at bounding box center [310, 246] width 51 height 38
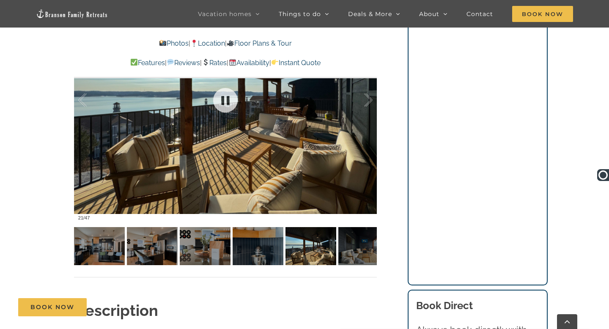
click at [259, 133] on div at bounding box center [225, 100] width 303 height 249
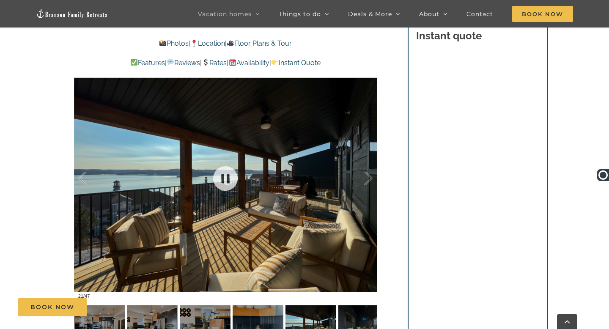
scroll to position [549, 0]
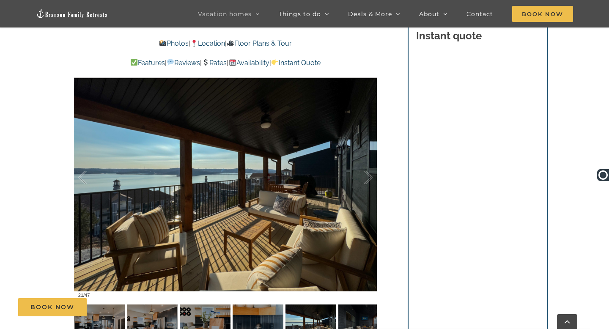
click at [380, 176] on div "Mini Legends A Branson vacation home that’s music to your ears A very clean hom…" at bounding box center [225, 116] width 337 height 521
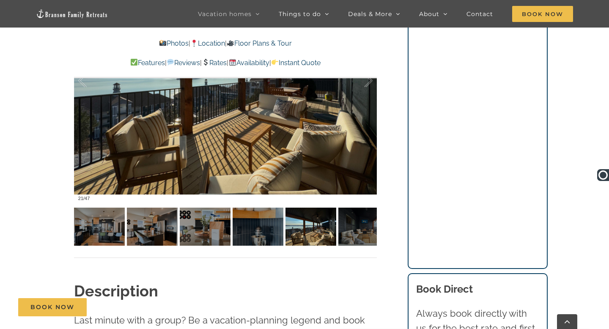
scroll to position [663, 0]
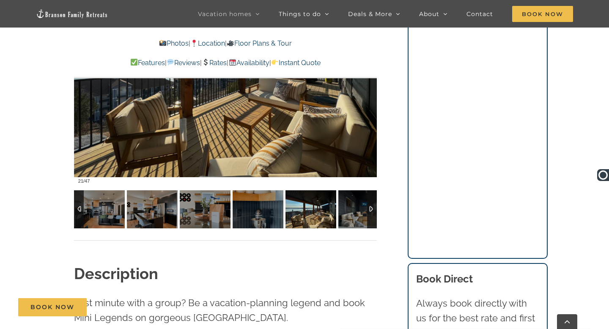
click at [311, 209] on img at bounding box center [310, 209] width 51 height 38
click at [320, 214] on img at bounding box center [310, 209] width 51 height 38
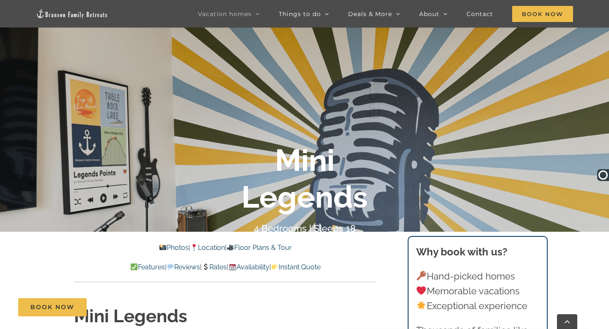
scroll to position [112, 0]
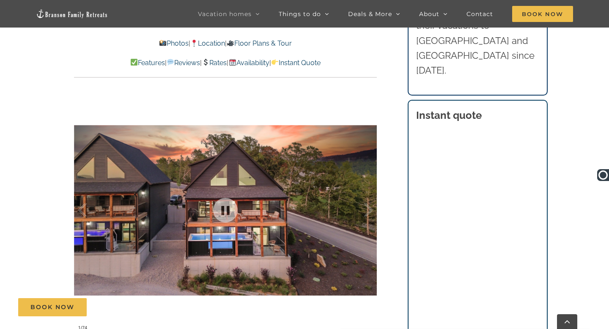
scroll to position [596, 0]
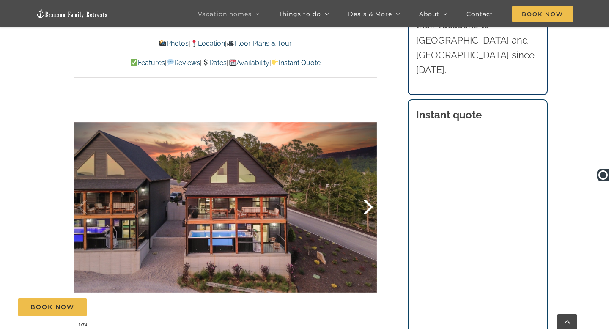
click at [369, 205] on div at bounding box center [359, 207] width 26 height 52
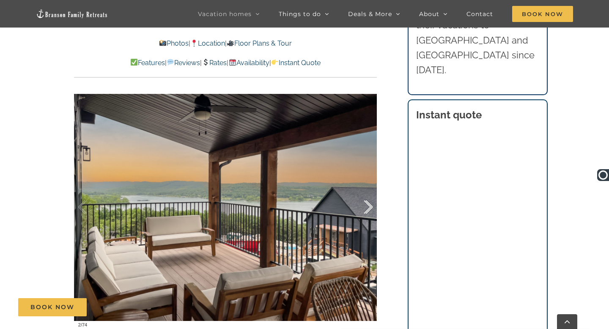
click at [369, 205] on div at bounding box center [359, 207] width 26 height 52
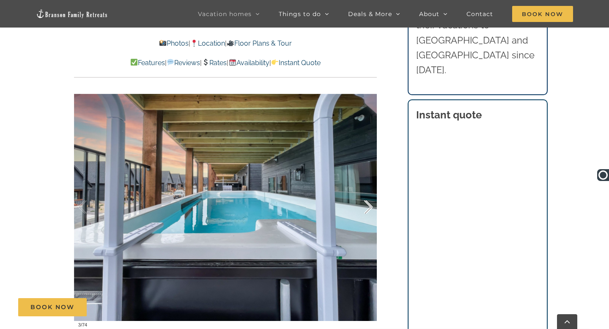
click at [369, 205] on div at bounding box center [359, 207] width 26 height 52
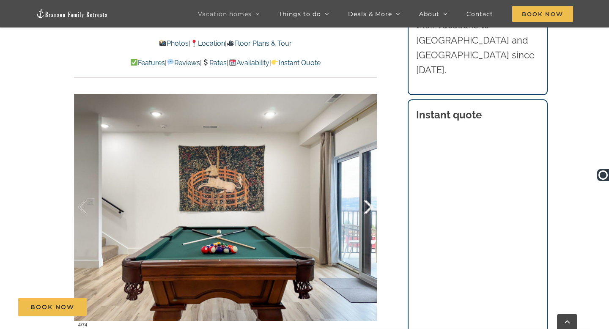
click at [369, 205] on div at bounding box center [359, 207] width 26 height 52
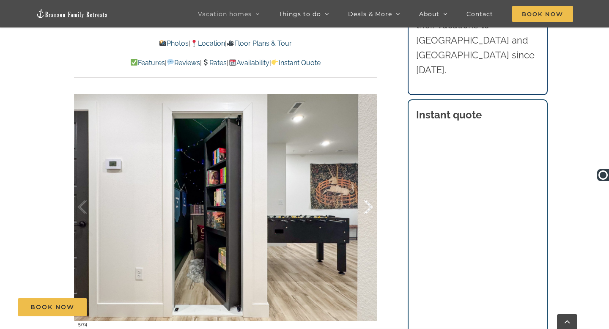
click at [369, 205] on div at bounding box center [359, 207] width 26 height 52
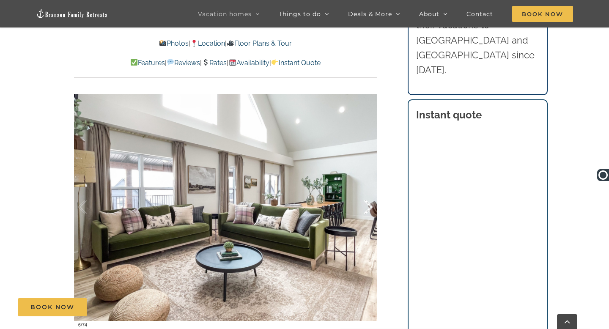
click at [369, 205] on div at bounding box center [359, 207] width 26 height 52
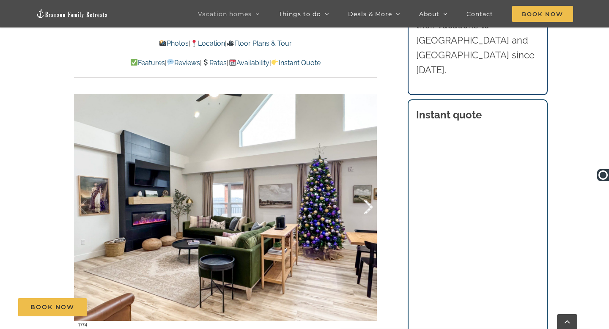
click at [369, 205] on div at bounding box center [359, 207] width 26 height 52
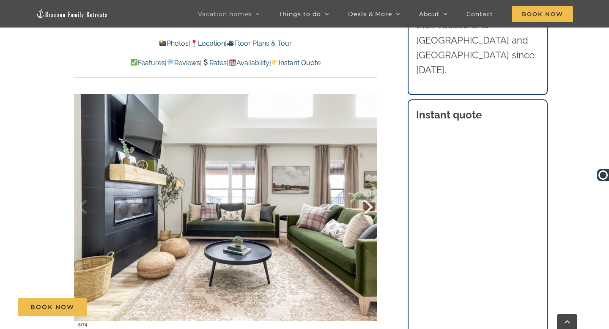
click at [369, 205] on div at bounding box center [359, 207] width 26 height 52
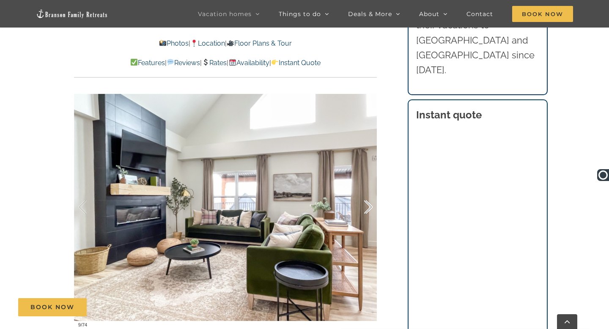
click at [369, 205] on div at bounding box center [359, 207] width 26 height 52
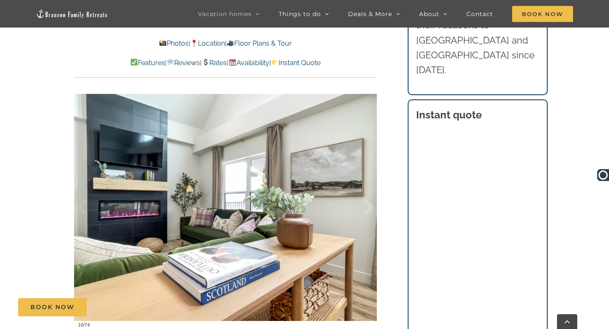
click at [369, 205] on div at bounding box center [359, 207] width 26 height 52
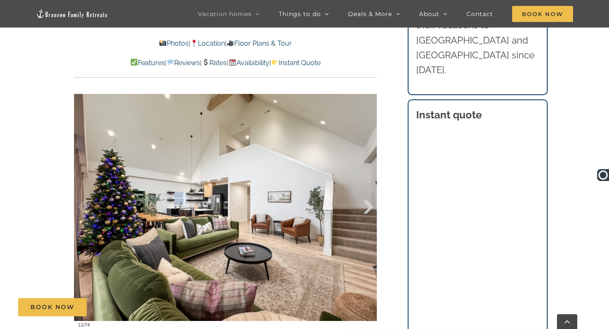
click at [369, 205] on div at bounding box center [359, 207] width 26 height 52
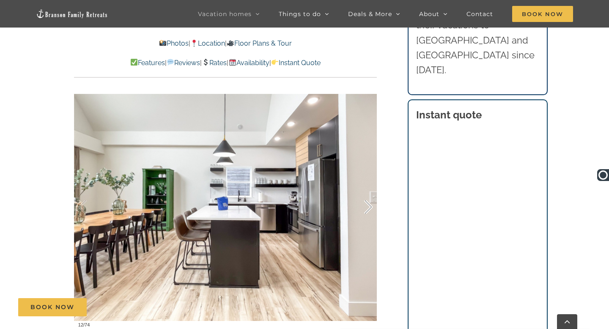
click at [363, 201] on div at bounding box center [359, 207] width 26 height 52
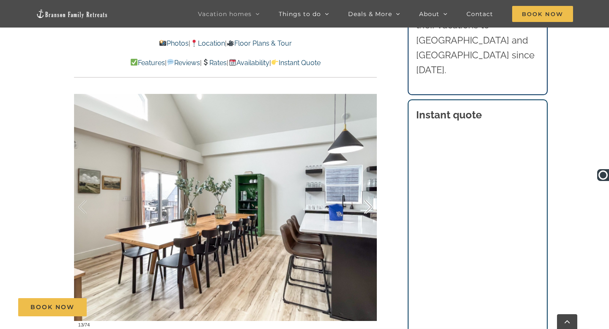
click at [363, 201] on div at bounding box center [359, 207] width 26 height 52
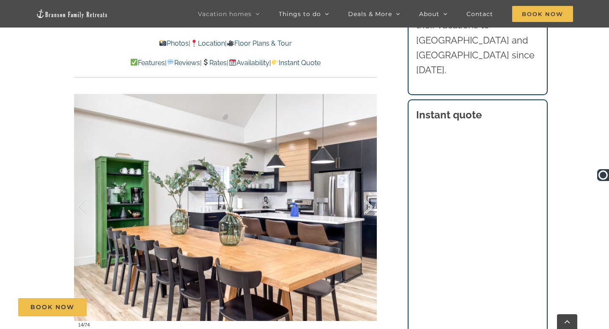
click at [363, 201] on div at bounding box center [359, 207] width 26 height 52
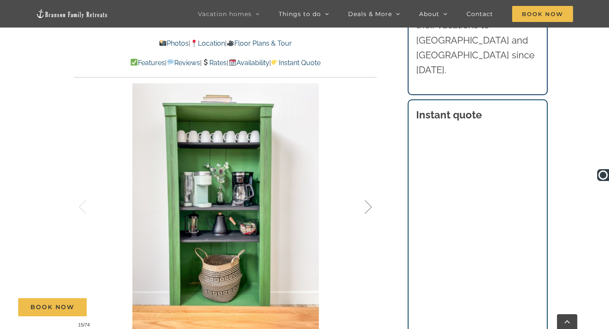
click at [363, 201] on div at bounding box center [359, 207] width 26 height 52
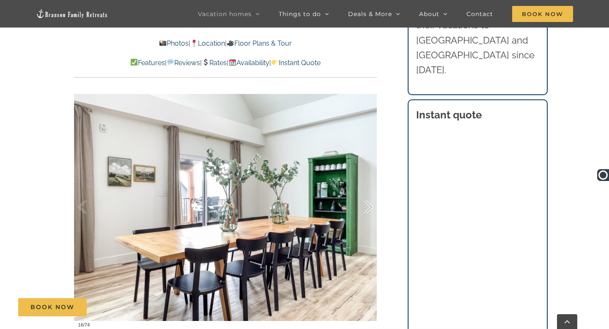
click at [363, 201] on div at bounding box center [359, 207] width 26 height 52
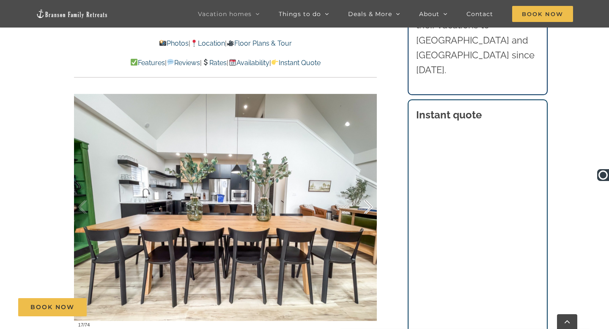
click at [363, 201] on div at bounding box center [359, 207] width 26 height 52
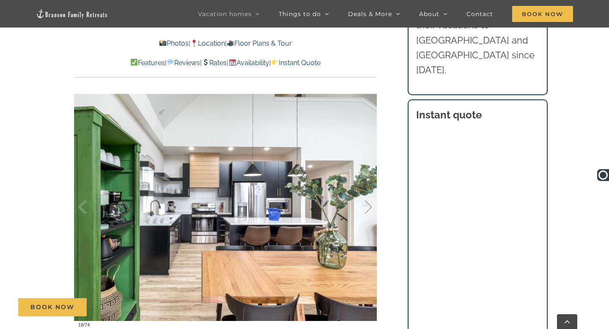
click at [363, 201] on div at bounding box center [359, 207] width 26 height 52
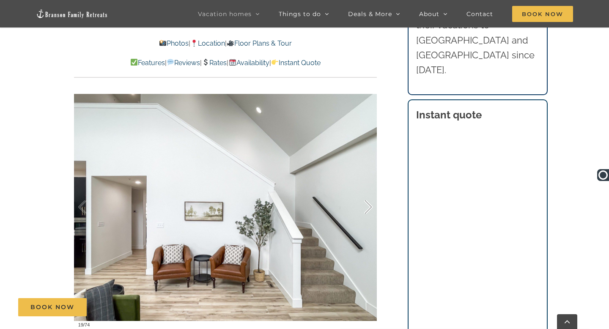
click at [363, 201] on div at bounding box center [359, 207] width 26 height 52
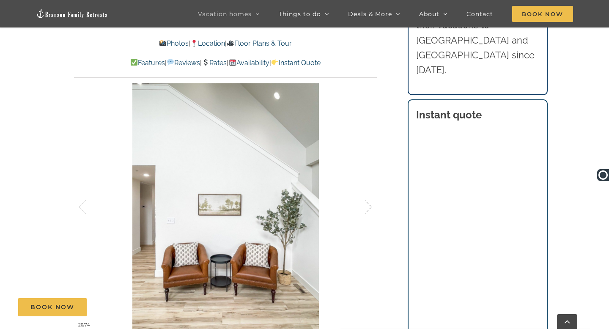
click at [363, 201] on div at bounding box center [359, 207] width 26 height 52
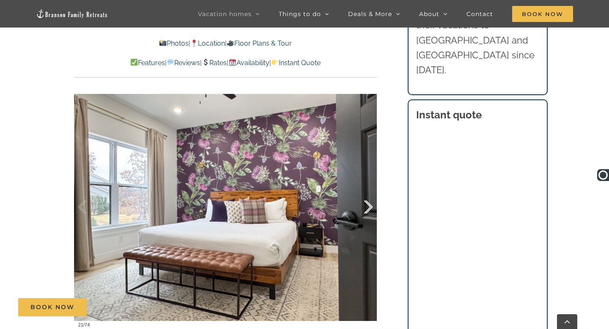
click at [363, 201] on div at bounding box center [359, 207] width 26 height 52
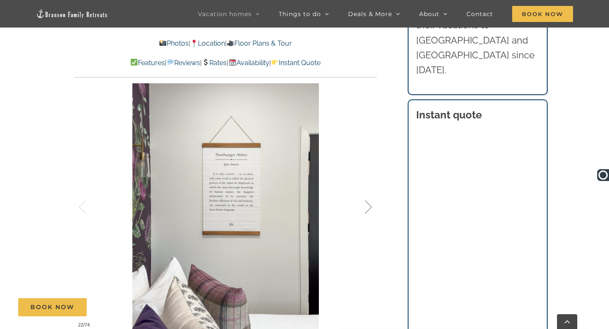
click at [363, 201] on div at bounding box center [359, 207] width 26 height 52
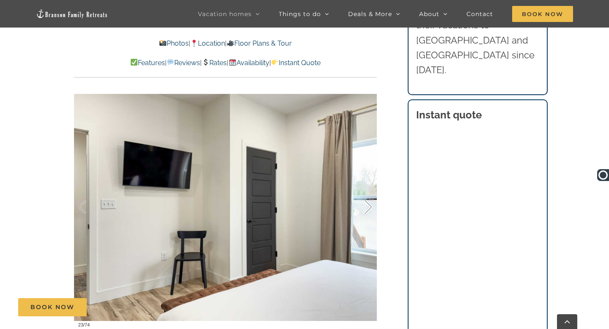
click at [363, 201] on div at bounding box center [359, 207] width 26 height 52
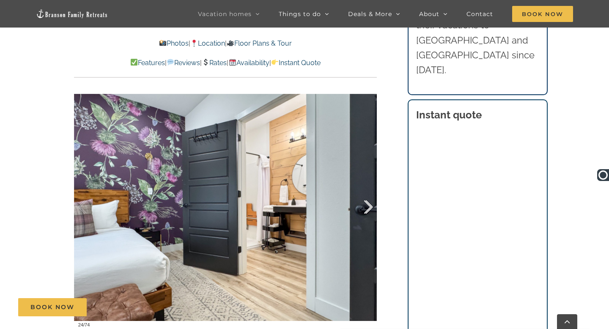
click at [363, 201] on div at bounding box center [359, 207] width 26 height 52
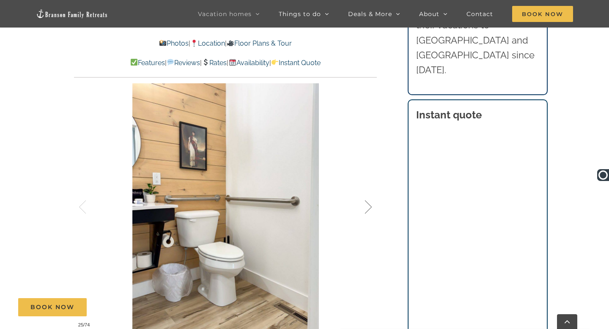
click at [363, 201] on div at bounding box center [359, 207] width 26 height 52
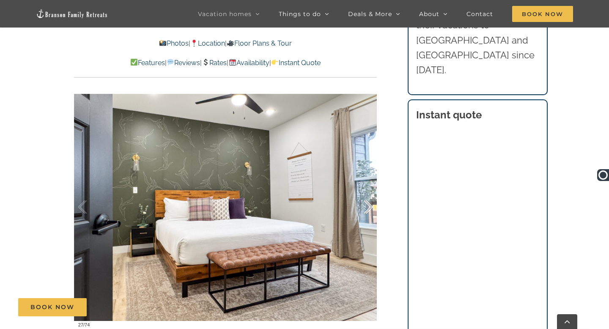
click at [363, 201] on div at bounding box center [359, 207] width 26 height 52
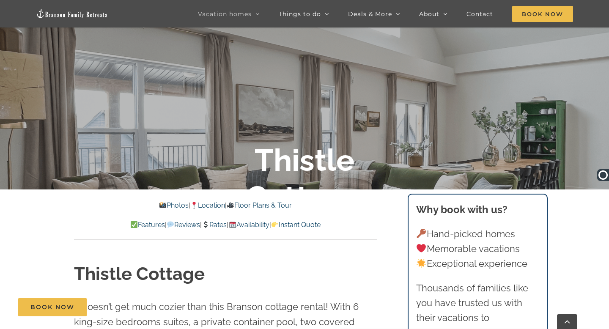
scroll to position [162, 0]
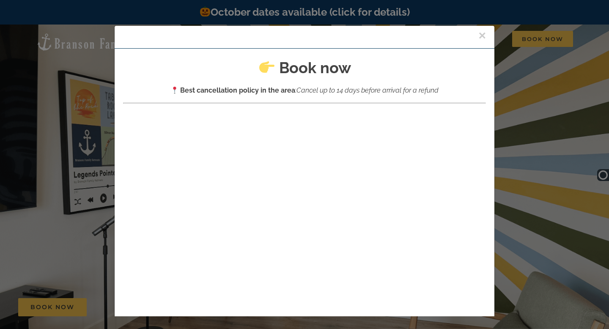
click at [481, 39] on button "×" at bounding box center [482, 35] width 8 height 13
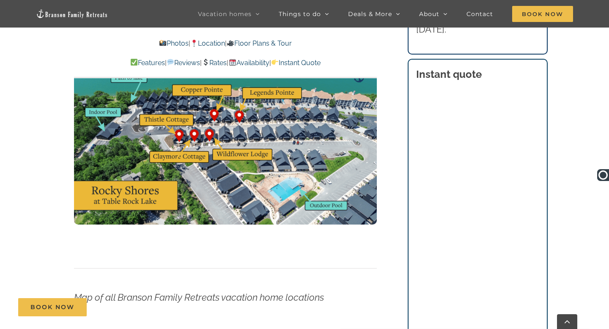
scroll to position [2602, 0]
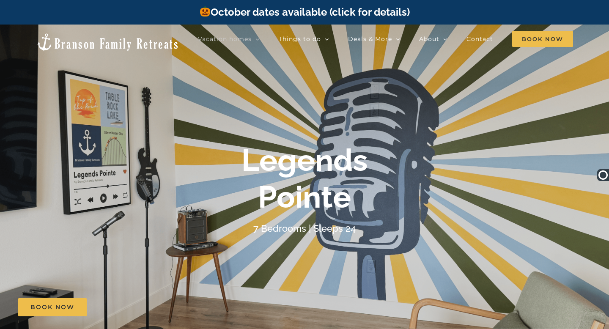
click at [461, 173] on div "Legends Pointe" at bounding box center [304, 178] width 338 height 73
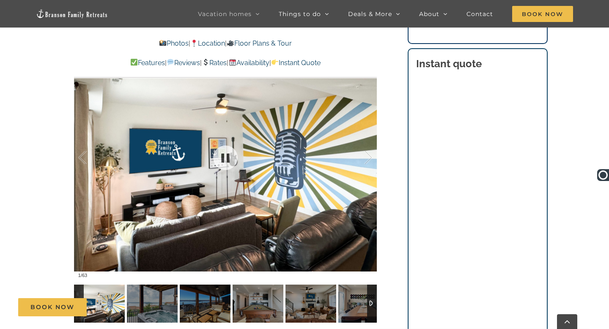
scroll to position [582, 0]
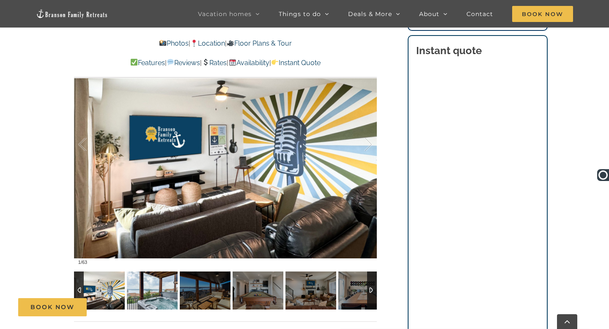
click at [148, 293] on img at bounding box center [152, 291] width 51 height 38
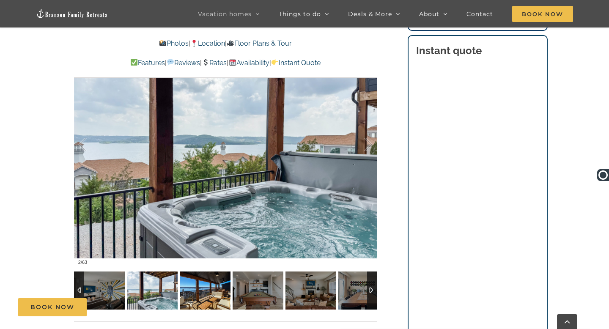
click at [199, 296] on img at bounding box center [205, 291] width 51 height 38
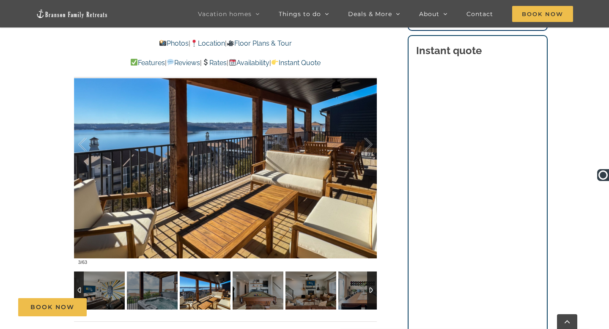
click at [230, 294] on img at bounding box center [205, 291] width 51 height 38
click at [258, 287] on img at bounding box center [258, 291] width 51 height 38
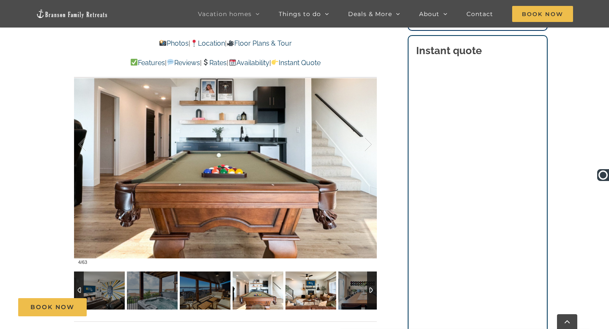
click at [289, 288] on img at bounding box center [310, 291] width 51 height 38
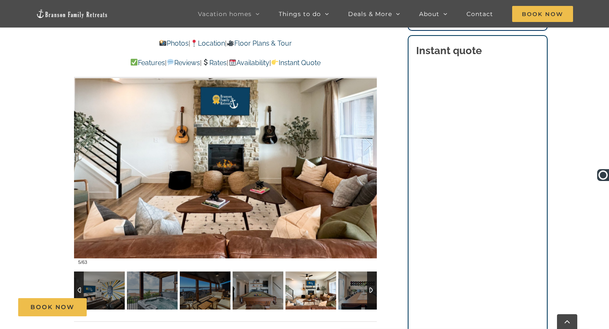
click at [332, 292] on img at bounding box center [310, 291] width 51 height 38
click at [356, 288] on img at bounding box center [363, 291] width 51 height 38
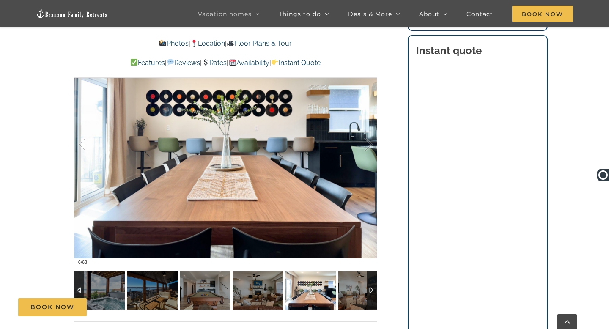
click at [372, 295] on div at bounding box center [372, 291] width 10 height 38
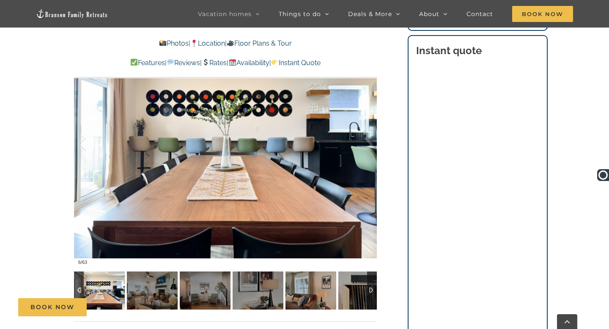
click at [264, 302] on div "Book Now" at bounding box center [311, 307] width 586 height 18
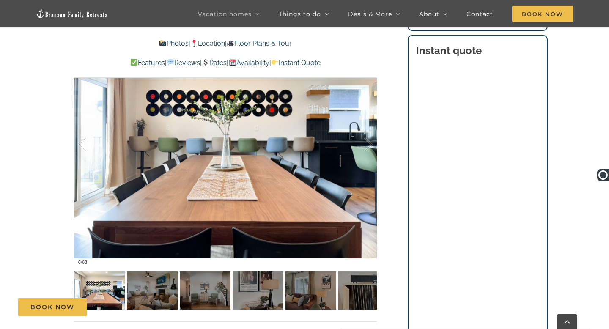
click at [295, 304] on div "Book Now" at bounding box center [311, 307] width 586 height 18
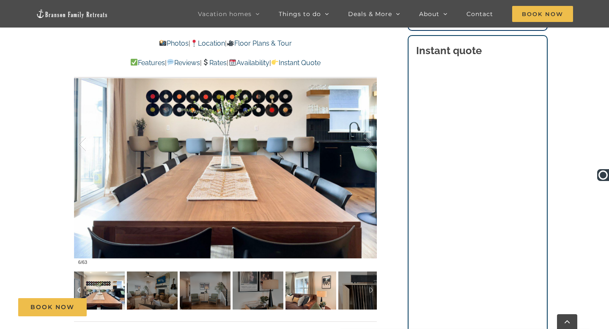
click at [329, 289] on img at bounding box center [310, 291] width 51 height 38
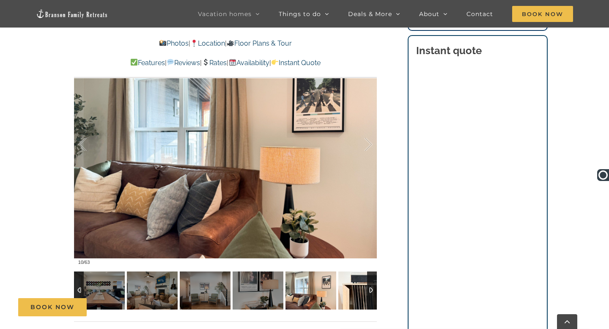
click at [357, 291] on img at bounding box center [363, 291] width 51 height 38
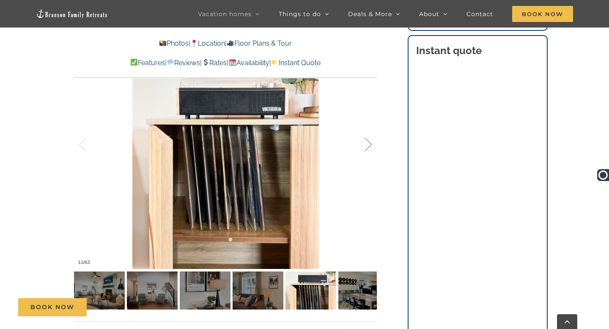
click at [364, 142] on div at bounding box center [359, 144] width 26 height 52
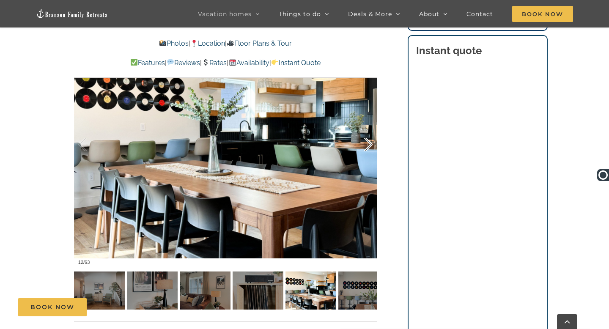
click at [364, 142] on div at bounding box center [359, 144] width 26 height 52
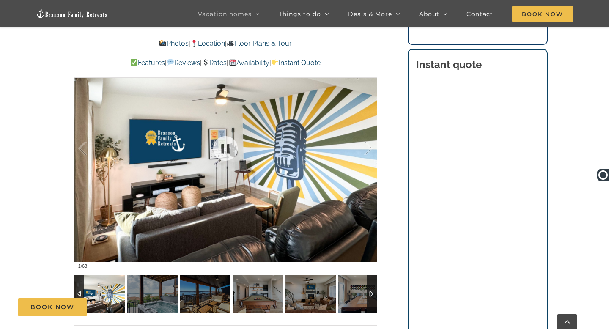
scroll to position [609, 0]
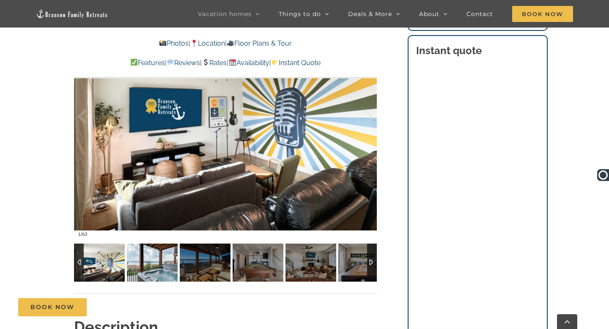
click at [156, 264] on img at bounding box center [152, 263] width 51 height 38
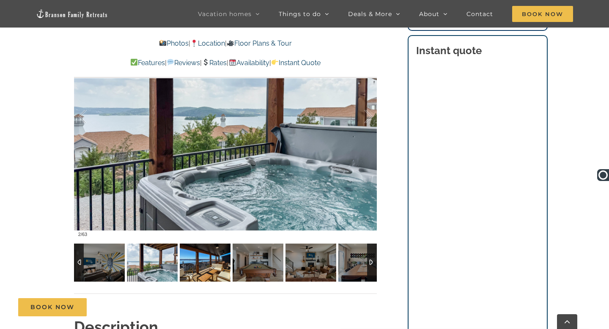
click at [211, 275] on img at bounding box center [205, 263] width 51 height 38
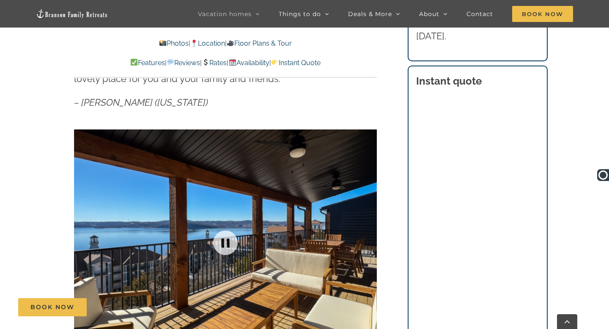
scroll to position [531, 0]
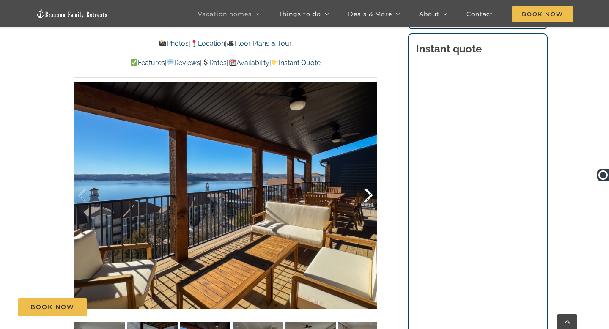
click at [368, 195] on div at bounding box center [359, 195] width 26 height 52
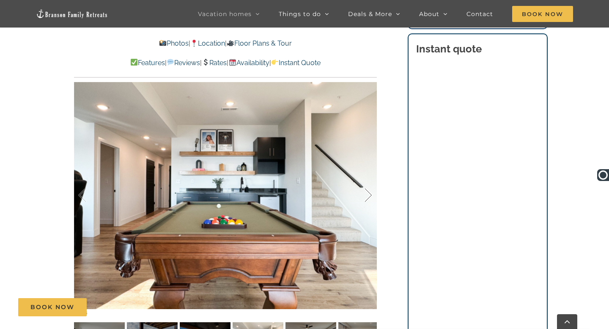
click at [368, 195] on div at bounding box center [359, 195] width 26 height 52
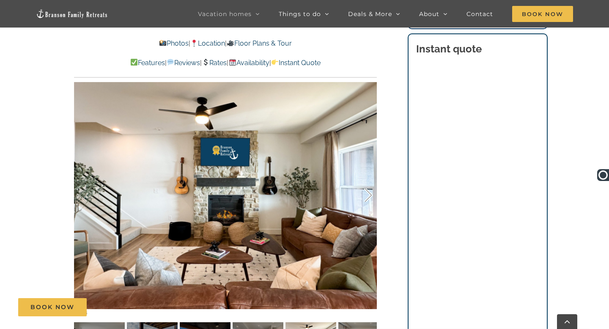
click at [368, 195] on div at bounding box center [359, 195] width 26 height 52
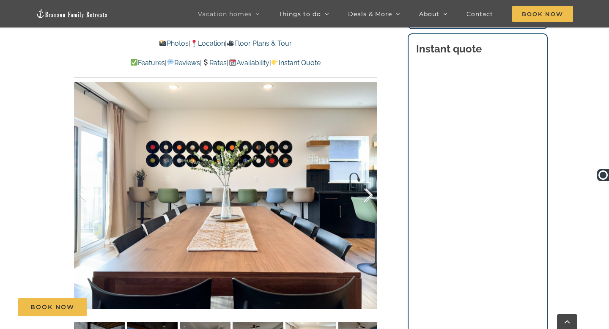
click at [368, 195] on div at bounding box center [359, 195] width 26 height 52
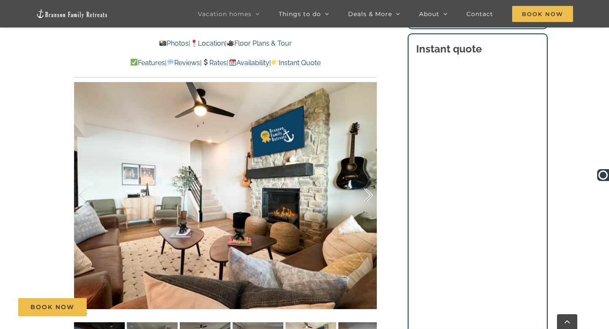
click at [368, 195] on div at bounding box center [359, 195] width 26 height 52
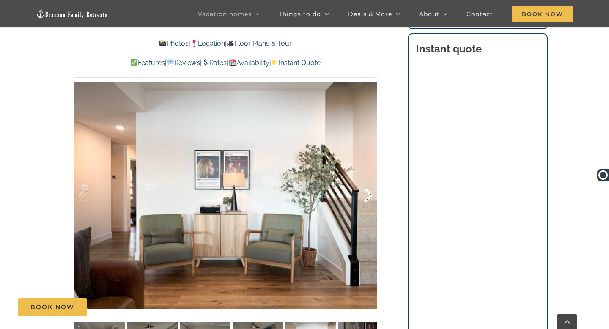
click at [368, 195] on div at bounding box center [359, 195] width 26 height 52
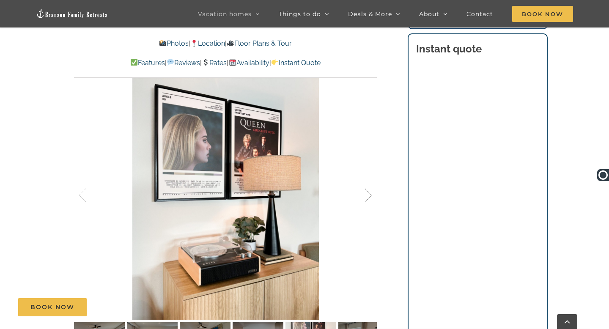
click at [368, 195] on div at bounding box center [359, 195] width 26 height 52
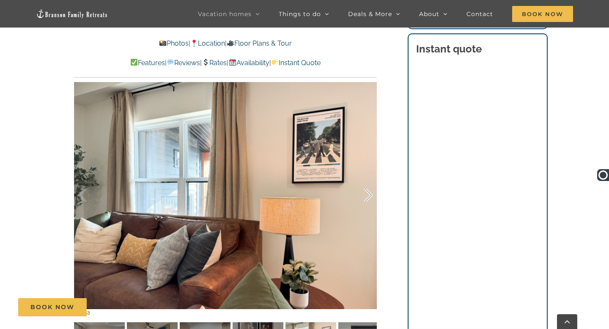
click at [368, 195] on div at bounding box center [359, 195] width 26 height 52
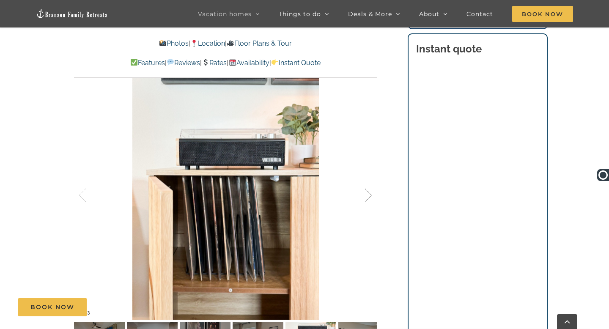
click at [368, 195] on div at bounding box center [359, 195] width 26 height 52
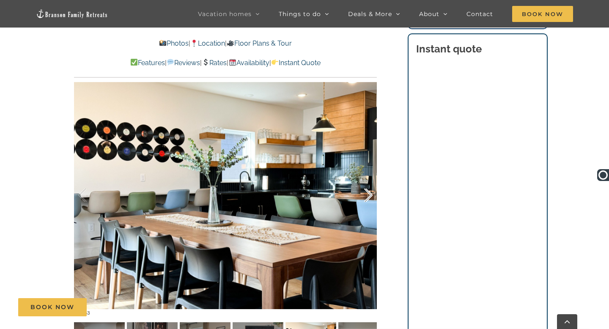
click at [368, 195] on div at bounding box center [359, 195] width 26 height 52
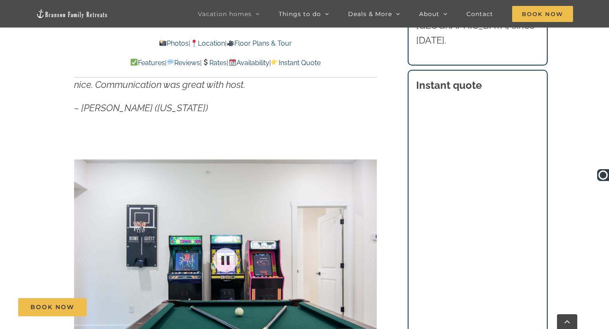
scroll to position [643, 0]
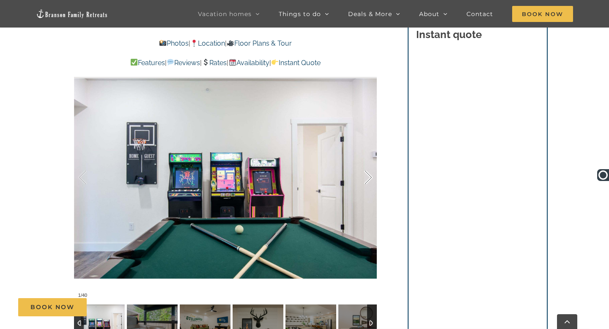
click at [365, 179] on div at bounding box center [359, 177] width 26 height 52
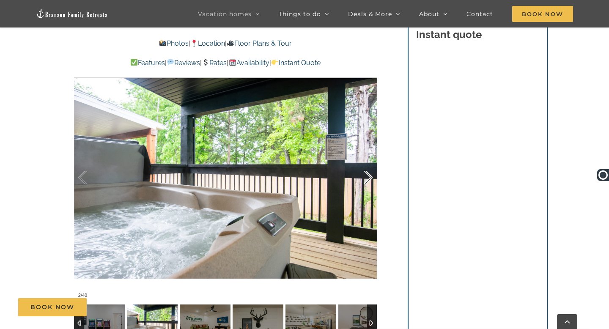
click at [367, 178] on div at bounding box center [359, 177] width 26 height 52
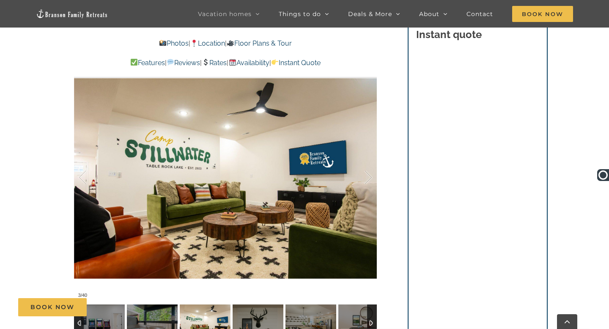
click at [215, 47] on link "Location" at bounding box center [207, 43] width 35 height 8
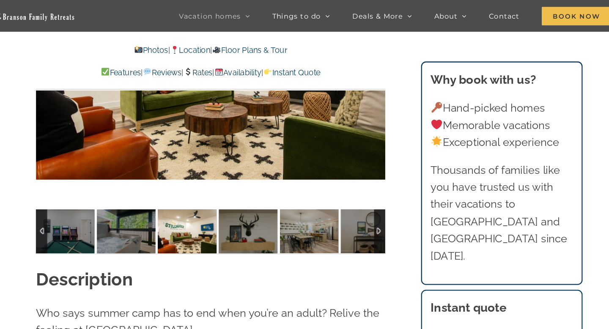
scroll to position [755, 0]
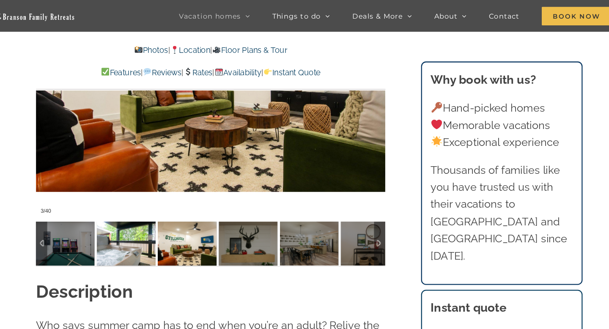
click at [140, 211] on img at bounding box center [152, 211] width 51 height 38
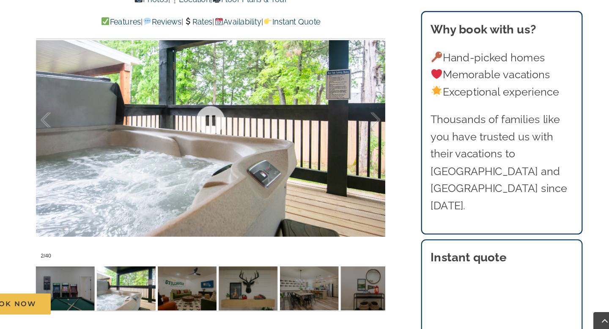
scroll to position [690, 0]
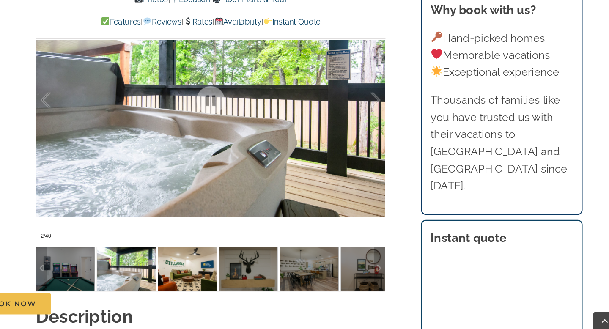
click at [195, 280] on img at bounding box center [205, 277] width 51 height 38
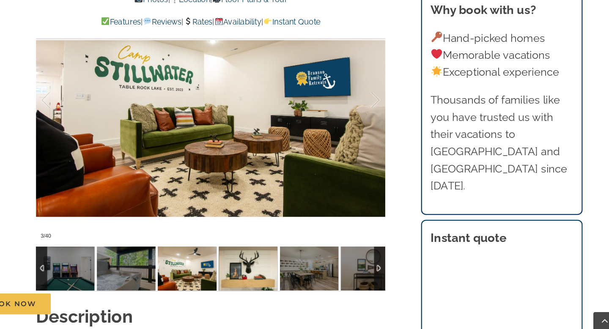
click at [251, 277] on img at bounding box center [258, 277] width 51 height 38
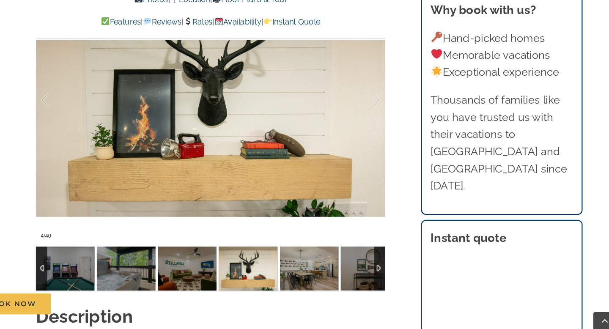
click at [297, 282] on img at bounding box center [310, 277] width 51 height 38
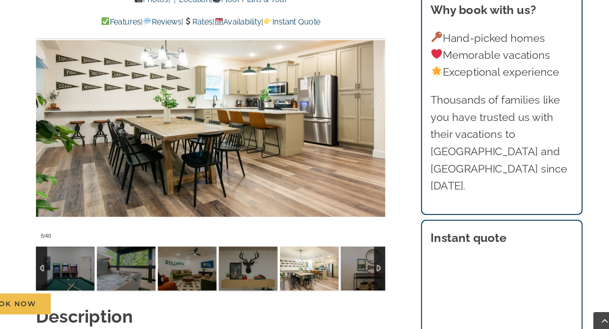
click at [325, 281] on img at bounding box center [310, 277] width 51 height 38
click at [360, 280] on img at bounding box center [363, 277] width 51 height 38
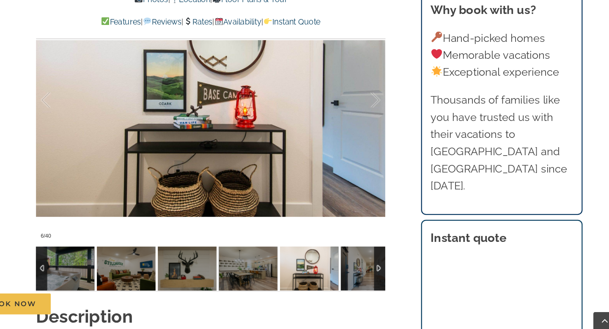
click at [373, 277] on div at bounding box center [372, 277] width 10 height 38
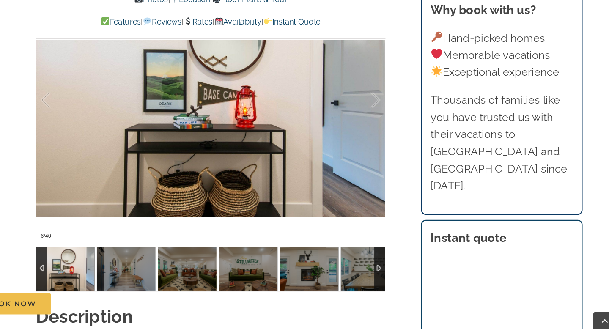
click at [373, 277] on div at bounding box center [372, 277] width 10 height 38
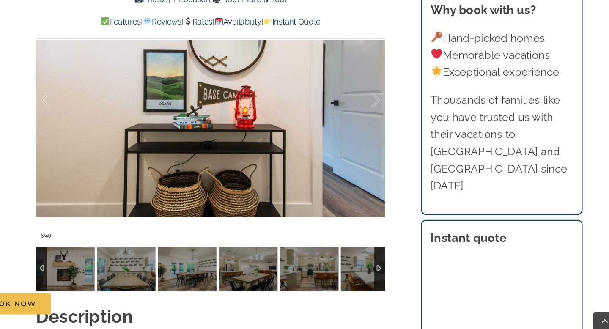
click at [373, 277] on div at bounding box center [372, 277] width 10 height 38
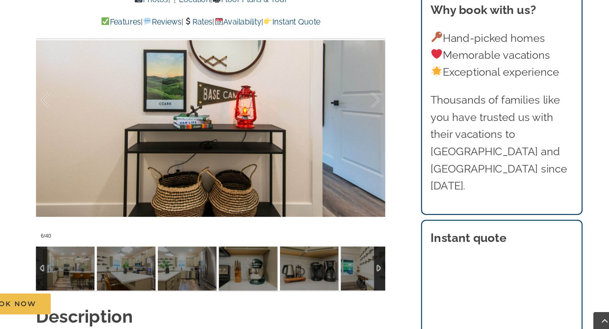
click at [373, 277] on div at bounding box center [372, 277] width 10 height 38
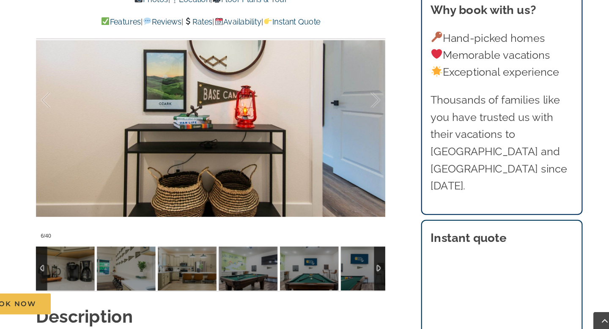
click at [373, 277] on div at bounding box center [372, 277] width 10 height 38
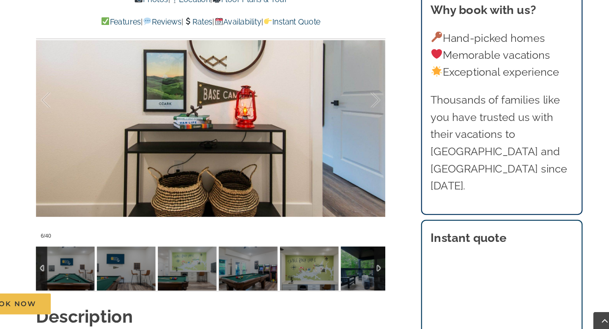
click at [373, 277] on div at bounding box center [372, 277] width 10 height 38
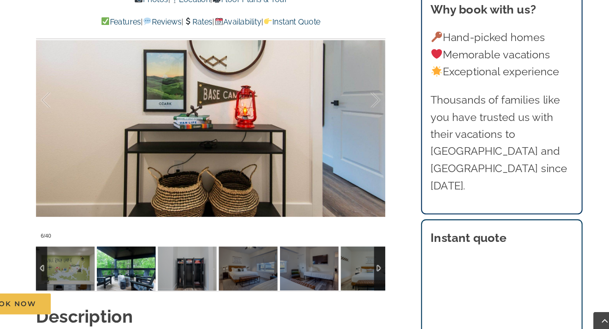
click at [153, 277] on img at bounding box center [152, 277] width 51 height 38
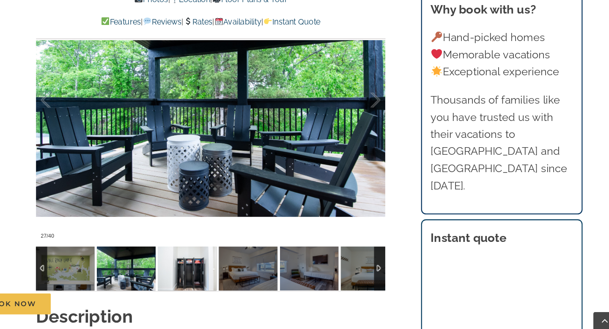
click at [185, 278] on img at bounding box center [205, 277] width 51 height 38
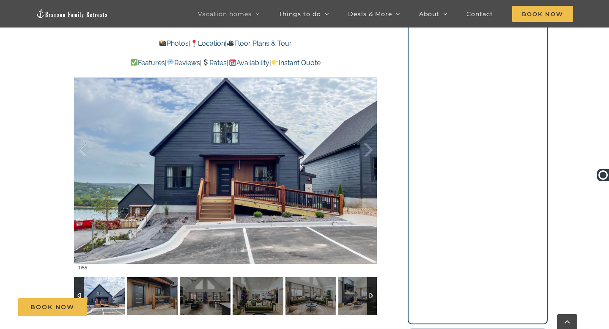
scroll to position [678, 0]
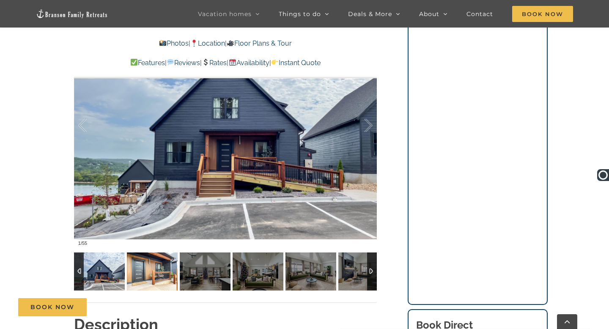
click at [135, 267] on img at bounding box center [152, 271] width 51 height 38
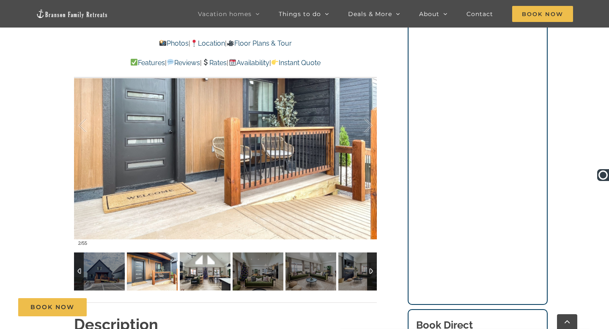
click at [182, 270] on img at bounding box center [205, 271] width 51 height 38
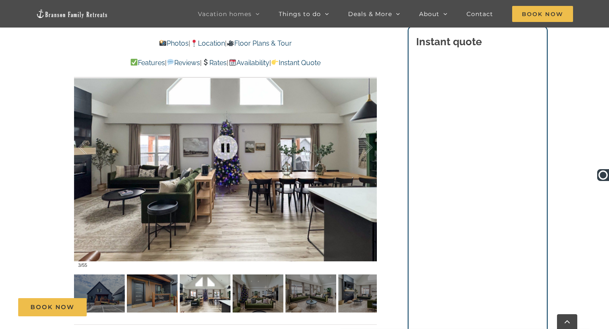
scroll to position [659, 0]
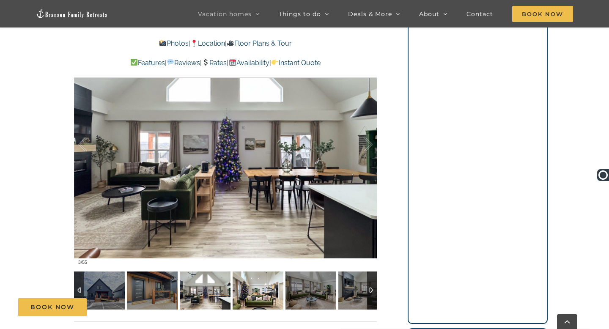
click at [249, 294] on img at bounding box center [258, 291] width 51 height 38
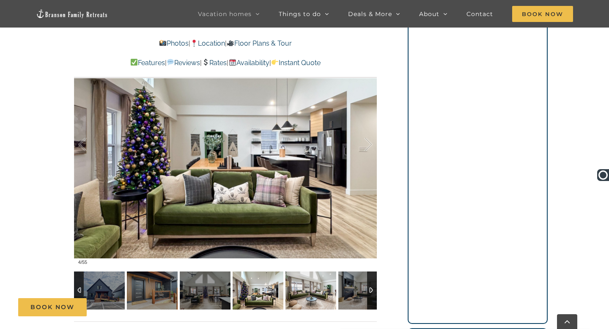
click at [292, 293] on img at bounding box center [310, 291] width 51 height 38
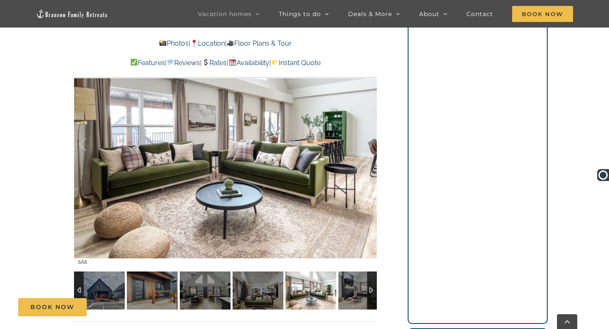
click at [327, 297] on img at bounding box center [310, 291] width 51 height 38
click at [348, 296] on img at bounding box center [363, 291] width 51 height 38
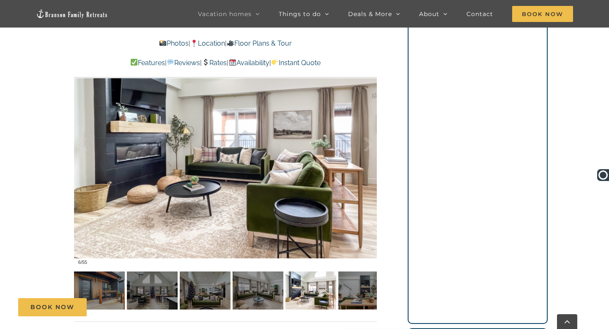
click at [359, 299] on div "Book Now" at bounding box center [311, 307] width 586 height 18
click at [350, 294] on img at bounding box center [363, 291] width 51 height 38
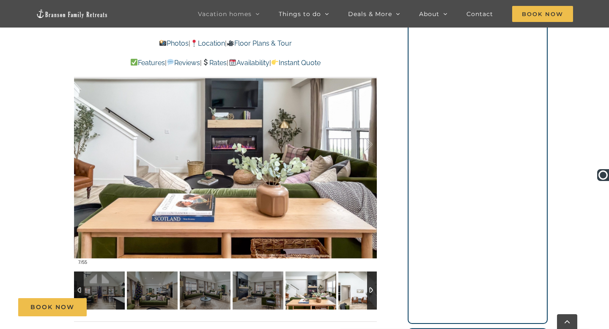
click at [357, 291] on img at bounding box center [363, 291] width 51 height 38
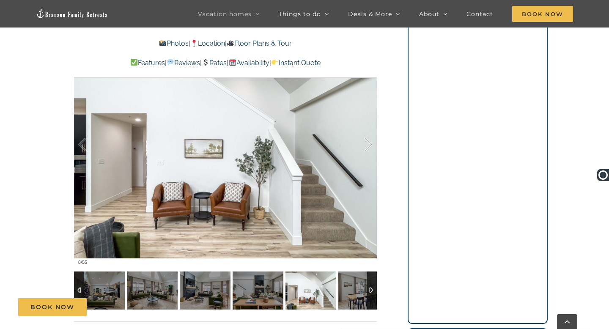
click at [371, 290] on div at bounding box center [372, 291] width 10 height 38
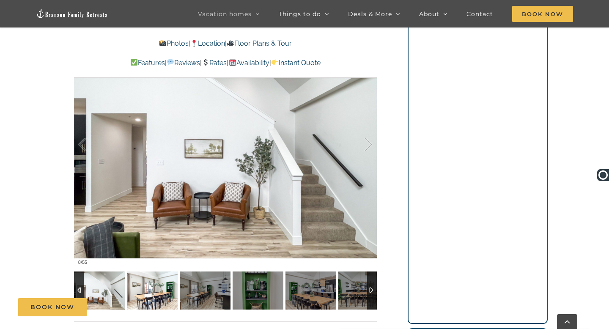
click at [137, 294] on img at bounding box center [152, 291] width 51 height 38
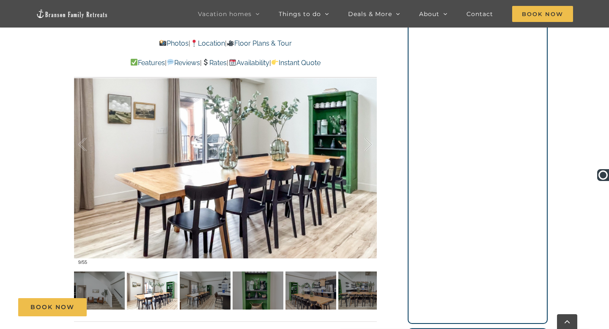
click at [182, 300] on div "Book Now" at bounding box center [311, 307] width 586 height 18
click at [371, 294] on div at bounding box center [372, 291] width 10 height 38
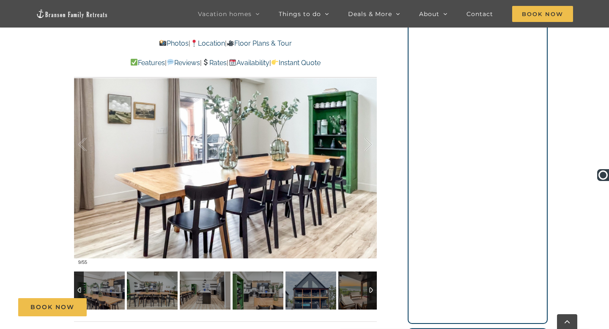
click at [371, 294] on div at bounding box center [372, 291] width 10 height 38
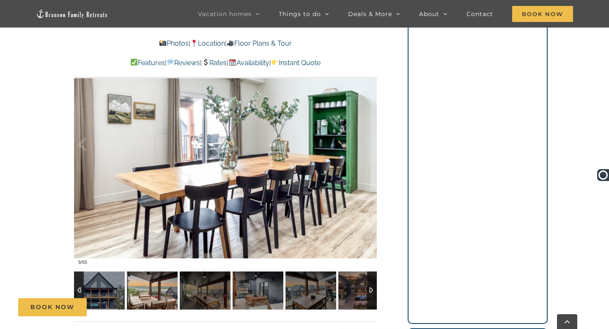
click at [158, 292] on img at bounding box center [152, 291] width 51 height 38
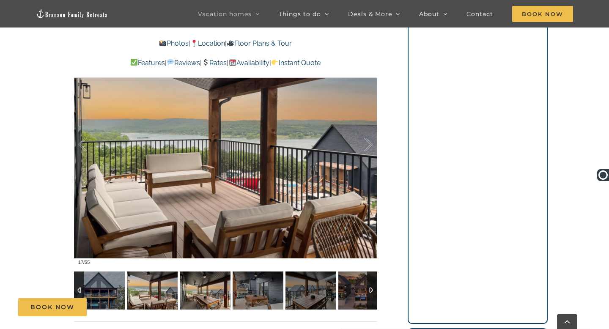
click at [204, 291] on img at bounding box center [205, 291] width 51 height 38
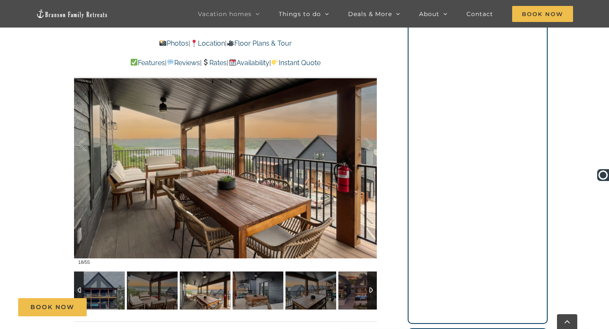
click at [230, 296] on img at bounding box center [205, 291] width 51 height 38
click at [260, 293] on img at bounding box center [258, 291] width 51 height 38
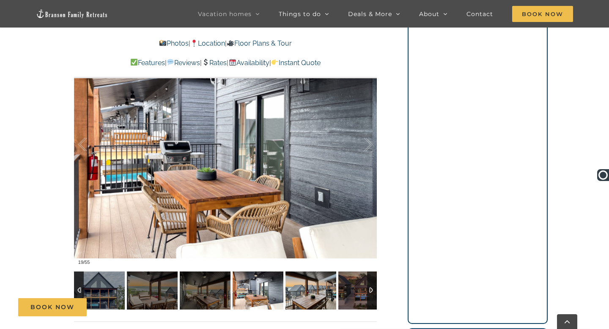
click at [310, 297] on img at bounding box center [310, 291] width 51 height 38
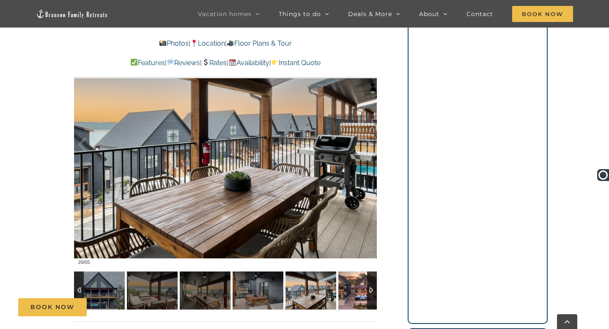
click at [360, 291] on img at bounding box center [363, 291] width 51 height 38
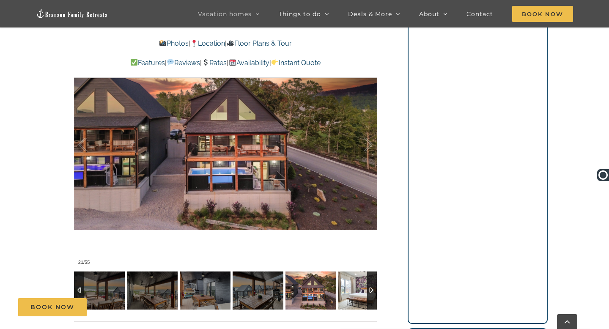
click at [355, 291] on img at bounding box center [363, 291] width 51 height 38
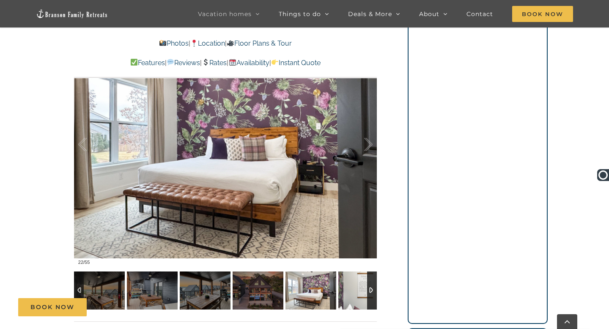
click at [355, 291] on img at bounding box center [363, 291] width 51 height 38
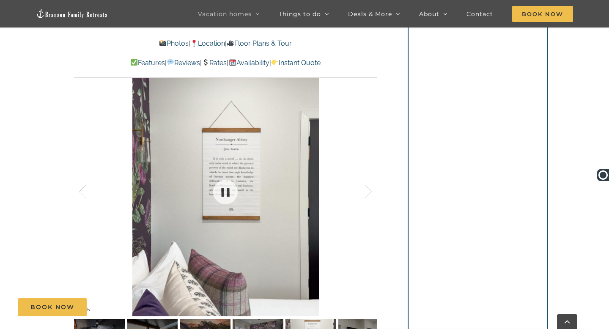
scroll to position [691, 0]
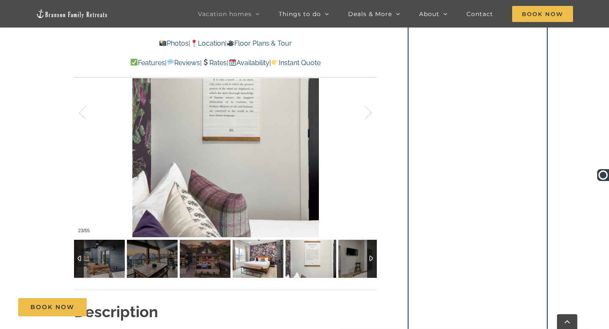
click at [255, 258] on img at bounding box center [258, 259] width 51 height 38
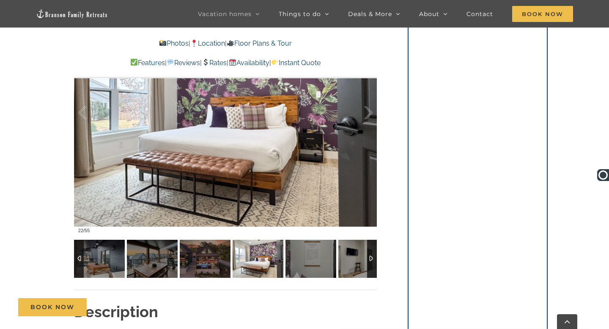
click at [370, 260] on div at bounding box center [372, 259] width 10 height 38
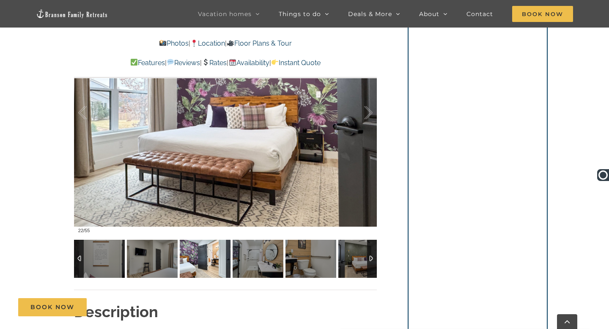
click at [230, 261] on img at bounding box center [205, 259] width 51 height 38
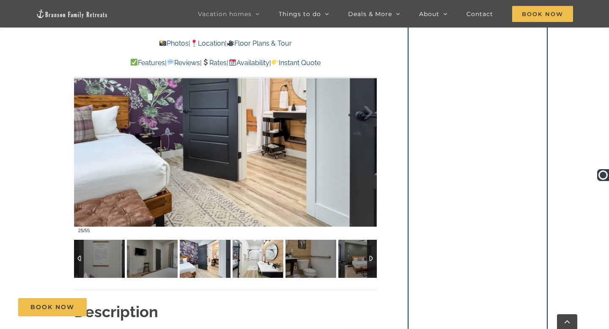
click at [253, 265] on img at bounding box center [258, 259] width 51 height 38
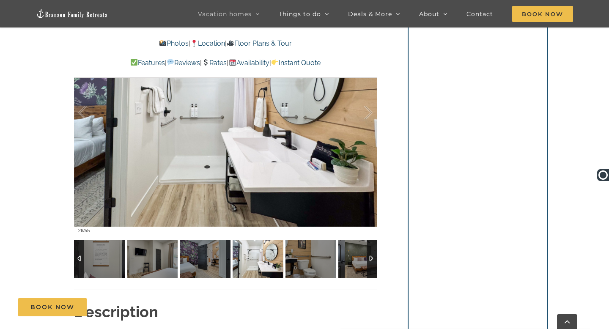
click at [277, 266] on img at bounding box center [258, 259] width 51 height 38
click at [308, 261] on img at bounding box center [310, 259] width 51 height 38
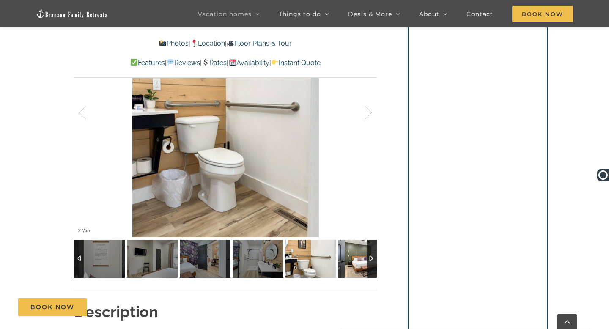
click at [356, 261] on img at bounding box center [363, 259] width 51 height 38
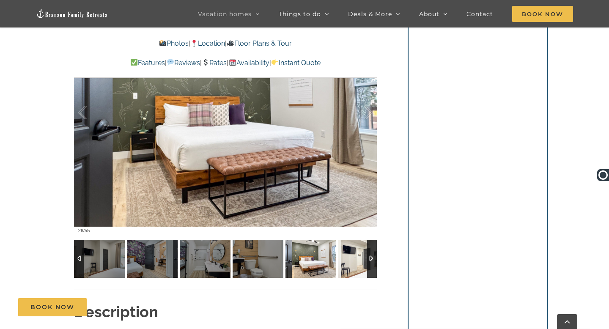
click at [354, 263] on img at bounding box center [363, 259] width 51 height 38
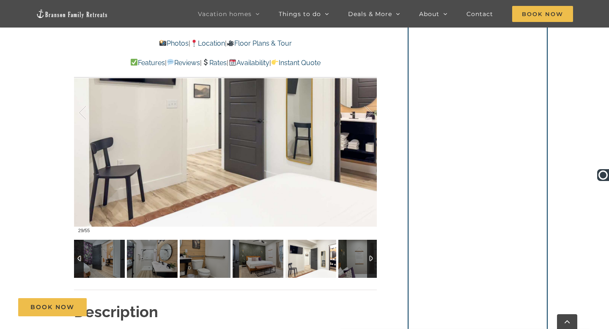
click at [374, 260] on div at bounding box center [372, 259] width 10 height 38
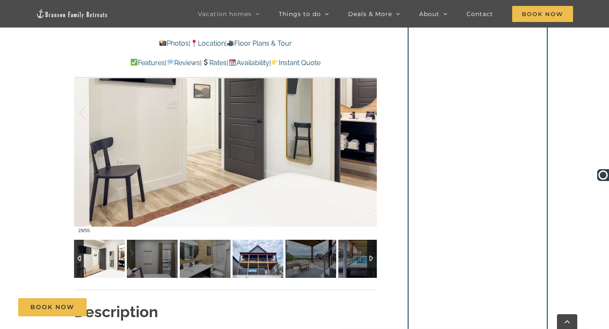
click at [263, 261] on img at bounding box center [258, 259] width 51 height 38
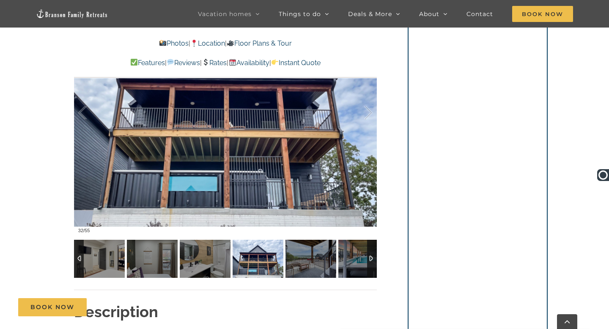
click at [283, 258] on img at bounding box center [258, 259] width 51 height 38
click at [313, 260] on img at bounding box center [310, 259] width 51 height 38
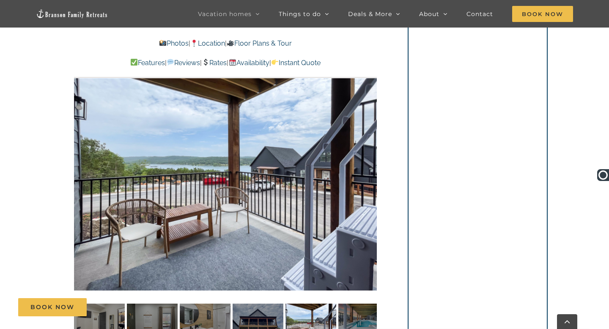
scroll to position [690, 0]
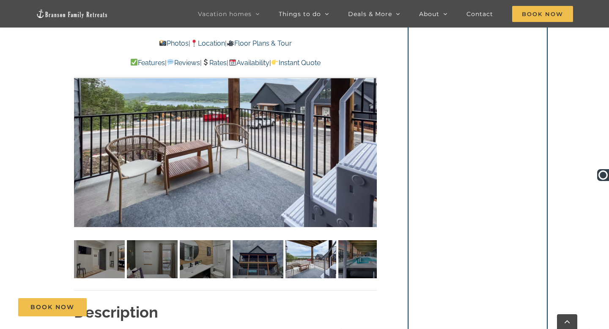
click at [512, 305] on div "Book Now" at bounding box center [311, 307] width 586 height 18
click at [508, 303] on div "Book Now" at bounding box center [311, 307] width 586 height 18
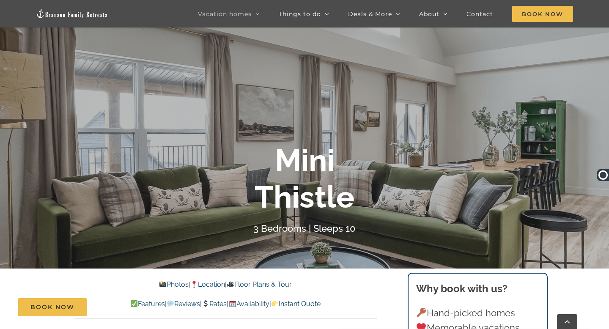
scroll to position [85, 0]
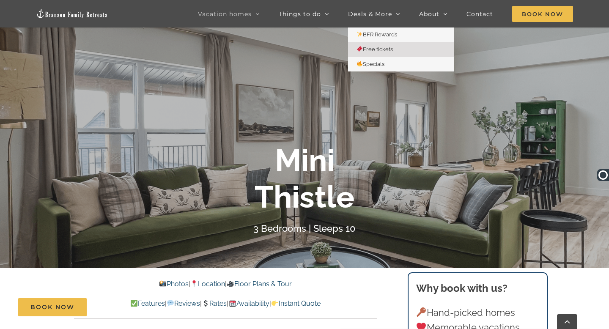
click at [377, 52] on link "Free tickets" at bounding box center [401, 49] width 106 height 15
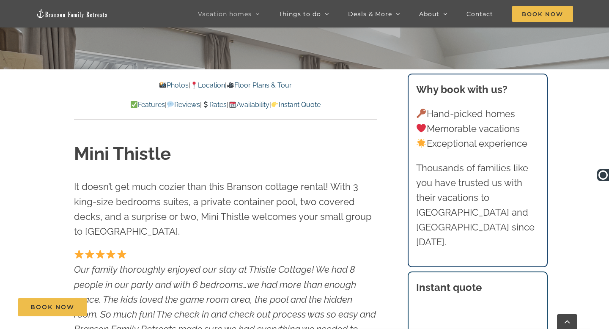
scroll to position [326, 0]
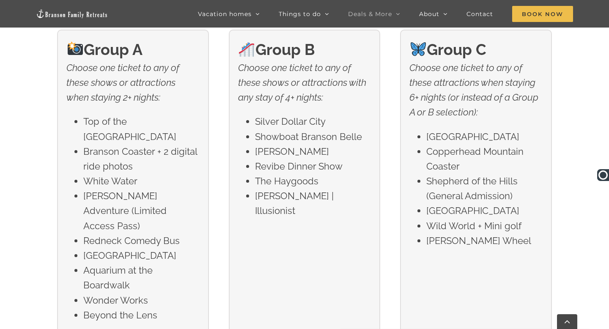
scroll to position [1447, 0]
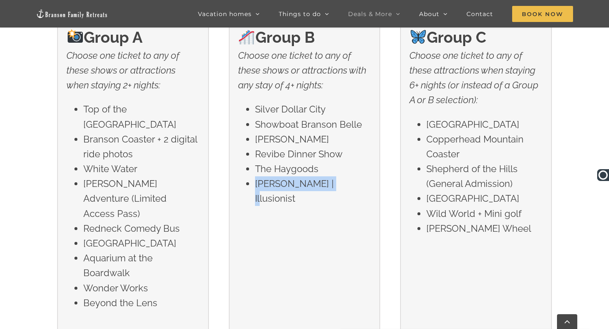
drag, startPoint x: 327, startPoint y: 187, endPoint x: 253, endPoint y: 184, distance: 73.6
click at [253, 184] on ul "Silver Dollar City Showboat [PERSON_NAME] [PERSON_NAME] Dinner Show The Haygood…" at bounding box center [304, 154] width 133 height 104
copy li "[PERSON_NAME] | Illusionist"
click at [288, 156] on li "Revibe Dinner Show" at bounding box center [313, 154] width 116 height 15
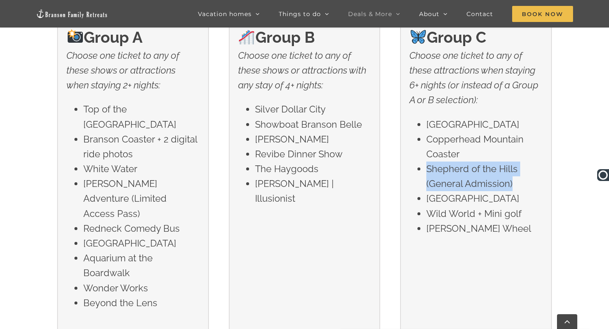
drag, startPoint x: 515, startPoint y: 182, endPoint x: 428, endPoint y: 165, distance: 88.4
click at [428, 165] on li "Shepherd of the Hills (General Admission)" at bounding box center [484, 177] width 116 height 30
copy li "Shepherd of the Hills (General Admission)"
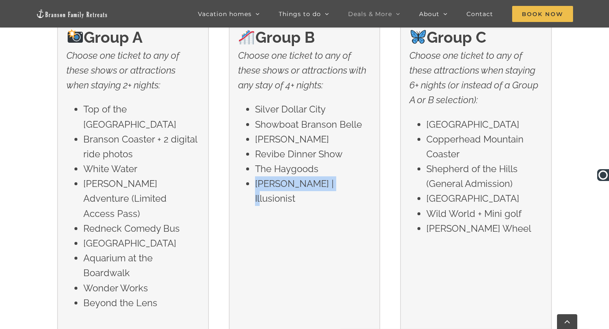
drag, startPoint x: 330, startPoint y: 185, endPoint x: 252, endPoint y: 181, distance: 77.9
click at [252, 181] on ul "Silver Dollar City Showboat Branson Belle DAVID Revibe Dinner Show The Haygoods…" at bounding box center [304, 154] width 133 height 104
copy li "Reza | Illusionist"
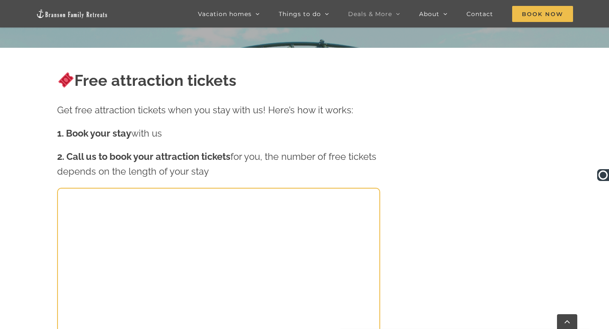
scroll to position [0, 0]
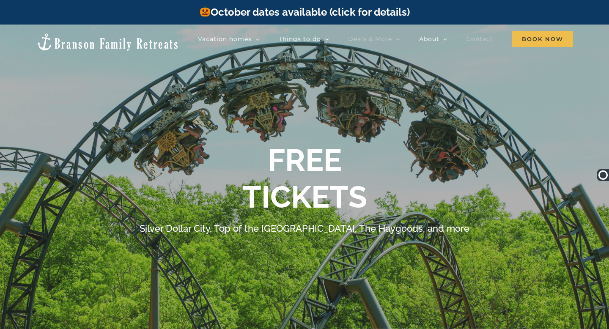
click at [476, 41] on span "Contact" at bounding box center [479, 39] width 27 height 6
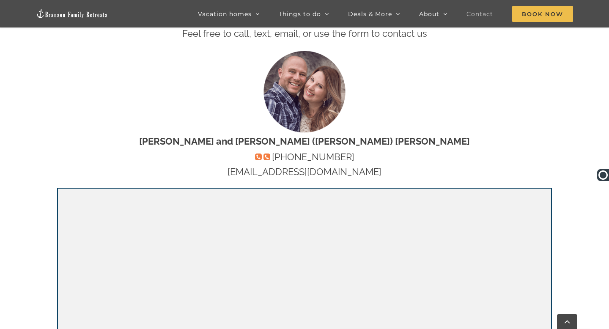
scroll to position [392, 0]
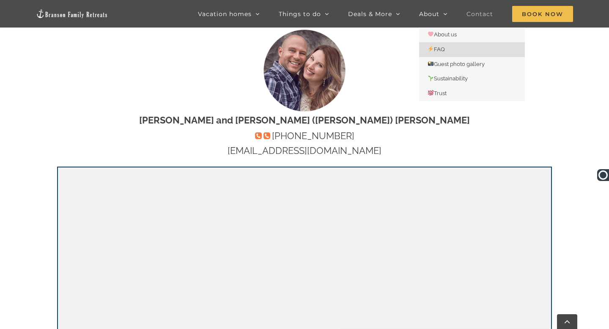
click at [453, 52] on link "FAQ" at bounding box center [472, 49] width 106 height 15
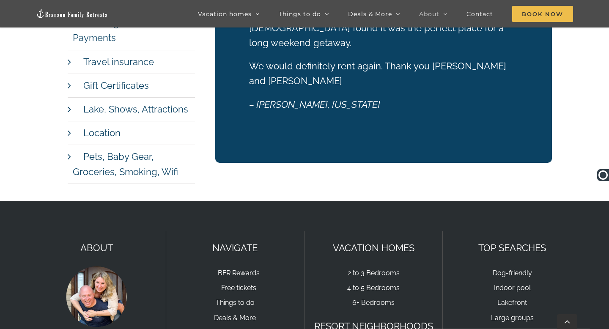
scroll to position [5013, 0]
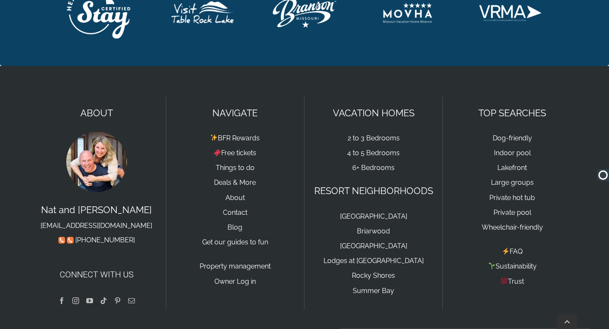
scroll to position [1800, 0]
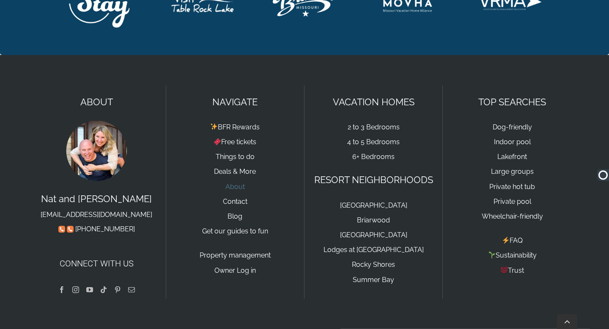
click at [235, 185] on link "About" at bounding box center [234, 187] width 19 height 8
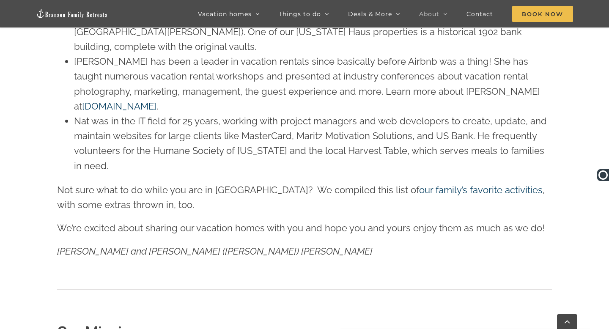
scroll to position [626, 0]
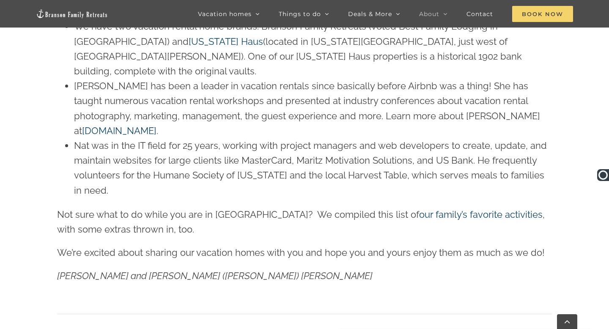
click at [546, 18] on span "Book Now" at bounding box center [542, 14] width 61 height 16
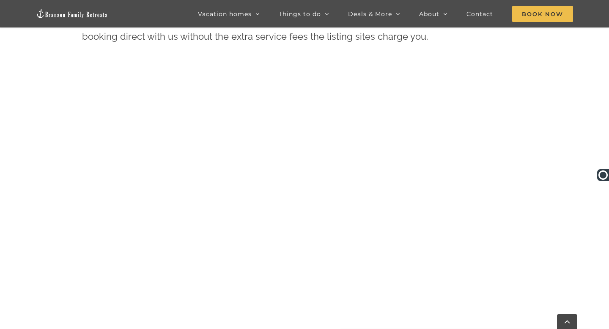
scroll to position [417, 0]
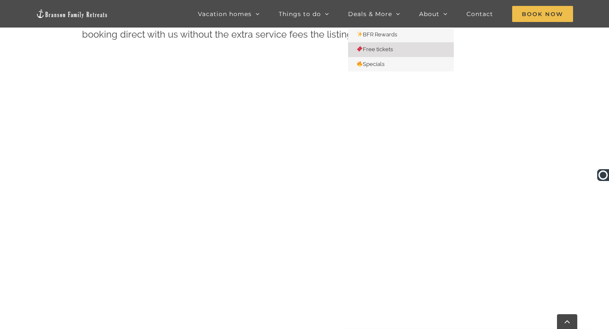
click at [380, 50] on span "Free tickets" at bounding box center [375, 49] width 36 height 6
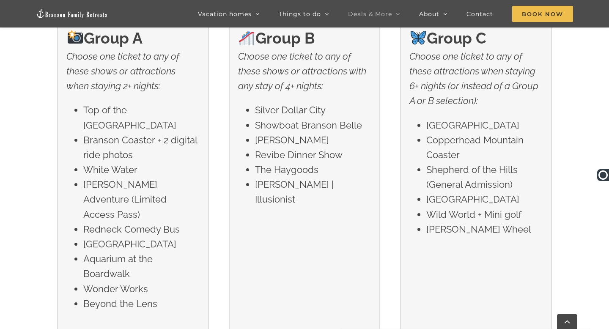
scroll to position [1447, 0]
